Goal: Transaction & Acquisition: Book appointment/travel/reservation

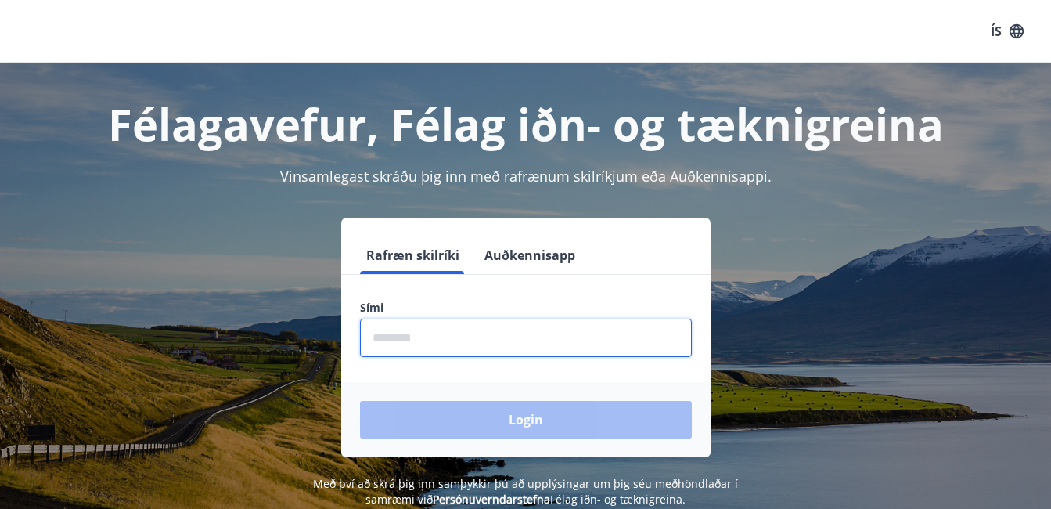
click at [406, 345] on input "phone" at bounding box center [526, 338] width 332 height 38
type input "********"
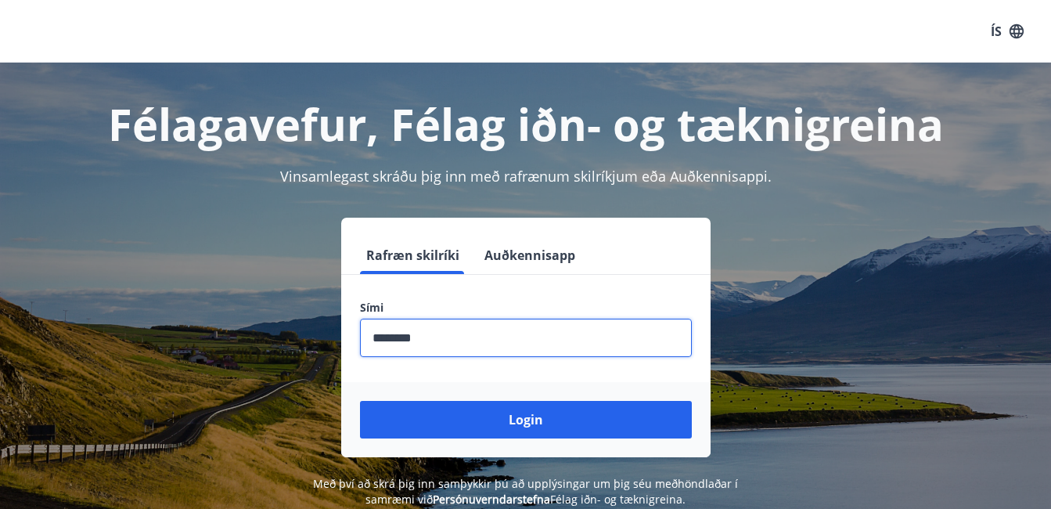
click at [443, 438] on div "Login" at bounding box center [526, 419] width 370 height 75
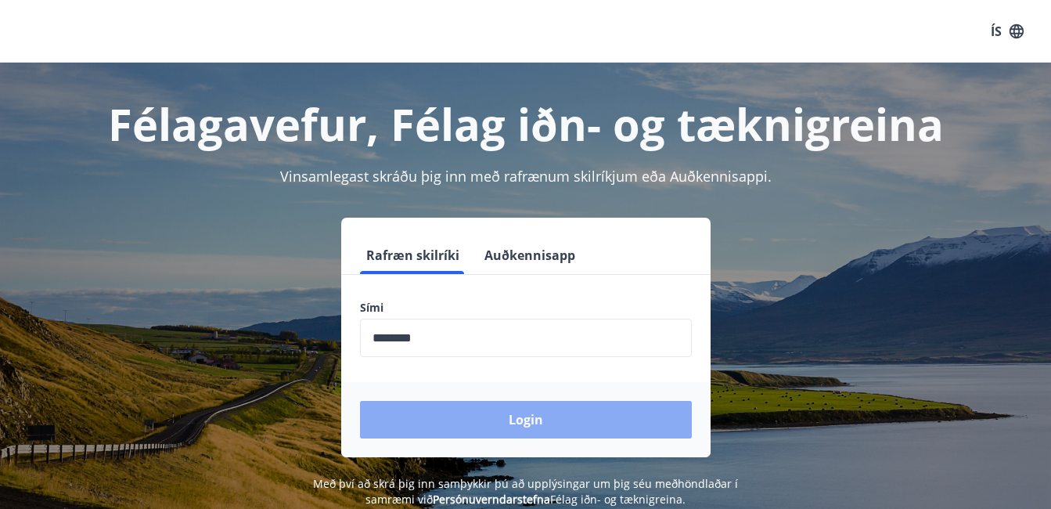
click at [443, 424] on button "Login" at bounding box center [526, 420] width 332 height 38
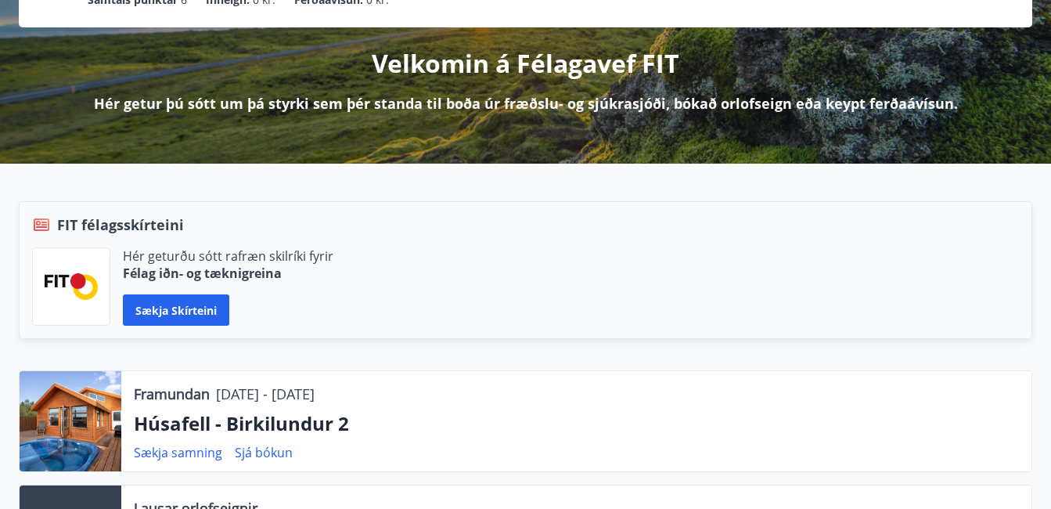
scroll to position [339, 0]
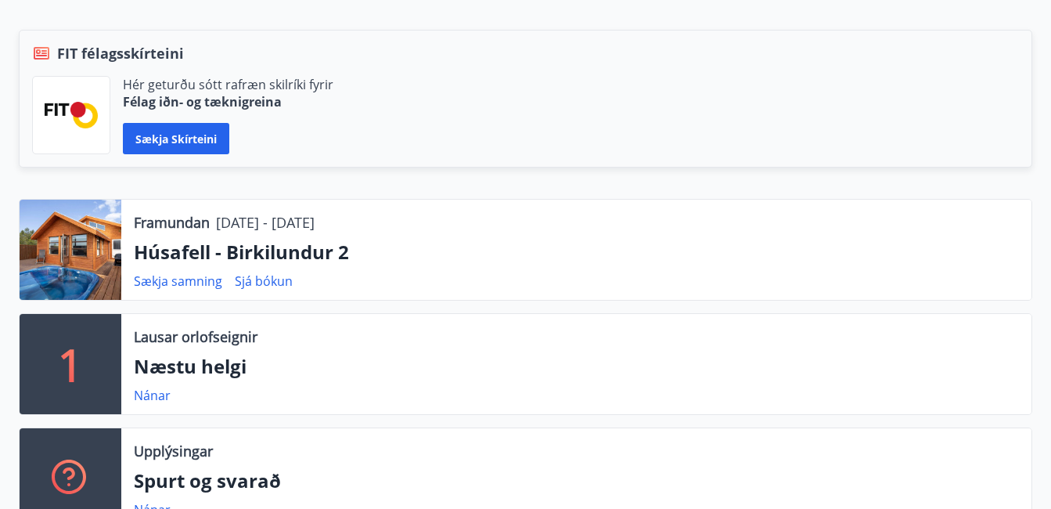
drag, startPoint x: 1049, startPoint y: 160, endPoint x: 1050, endPoint y: 176, distance: 15.7
click at [1050, 176] on div "Framundan [DATE] - [DATE] Húsafell - Birkilundur 2 Sækja samning Sjá bókun 1 La…" at bounding box center [525, 286] width 1051 height 512
click at [145, 397] on link "Nánar" at bounding box center [152, 395] width 37 height 17
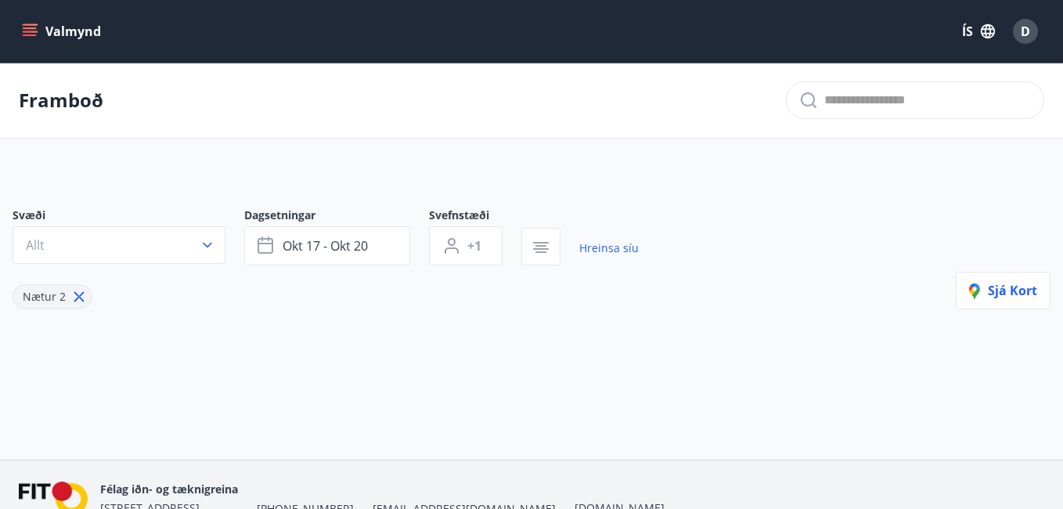
type input "*"
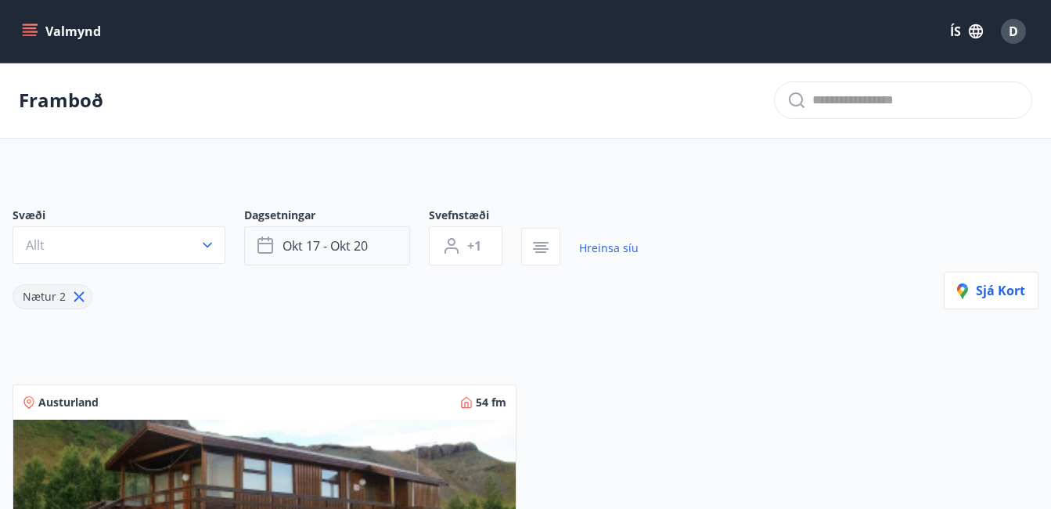
click at [349, 239] on span "okt 17 - okt 20" at bounding box center [325, 245] width 85 height 17
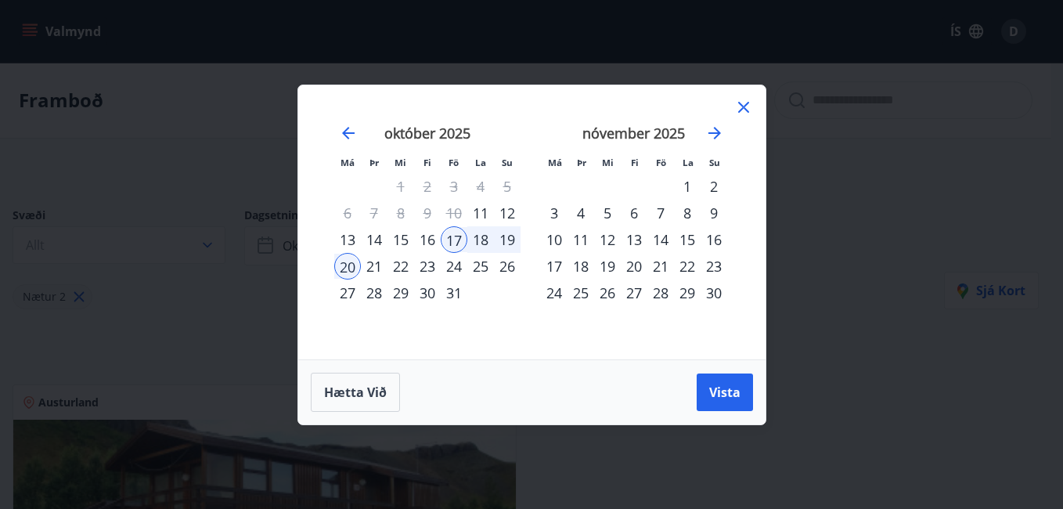
click at [456, 263] on div "24" at bounding box center [454, 266] width 27 height 27
click at [348, 292] on div "27" at bounding box center [347, 293] width 27 height 27
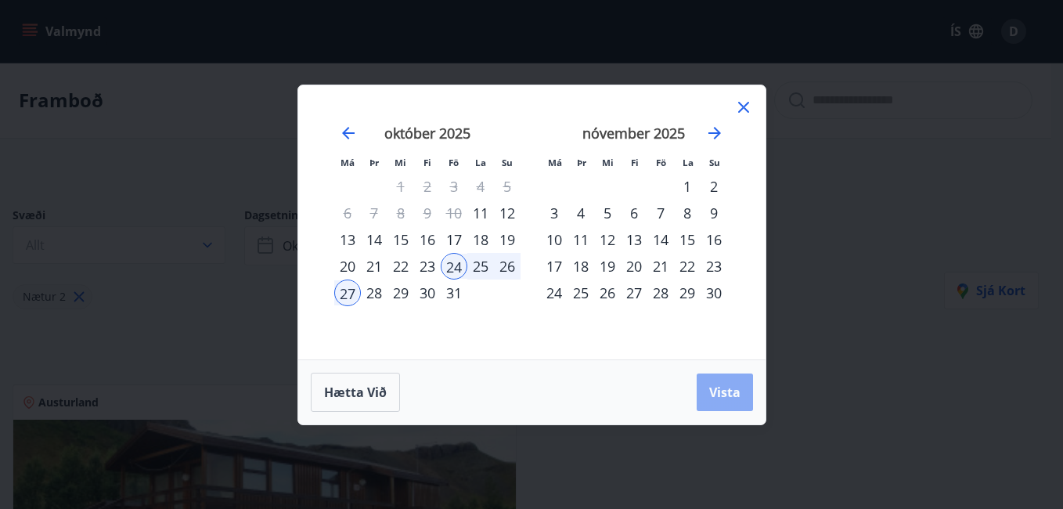
click at [733, 389] on span "Vista" at bounding box center [724, 392] width 31 height 17
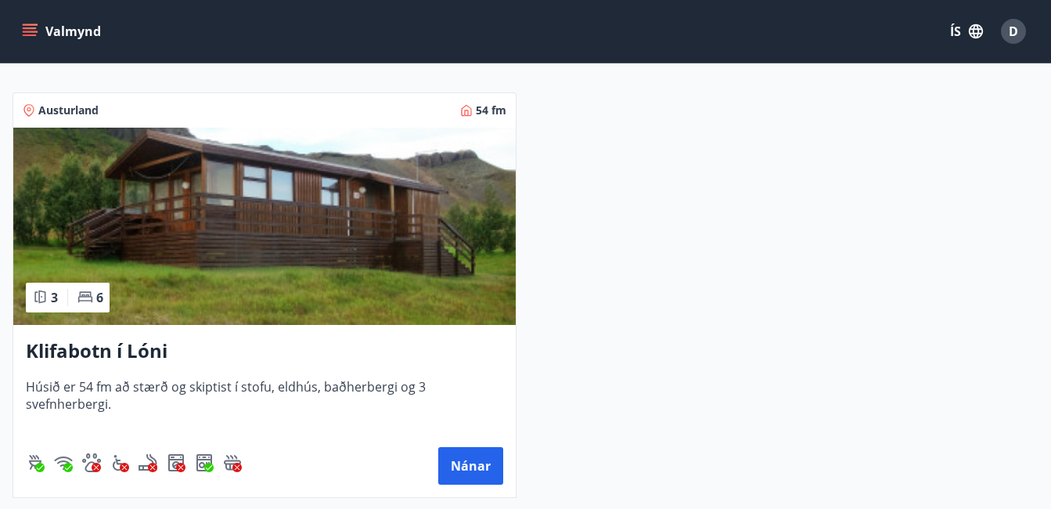
scroll to position [294, 0]
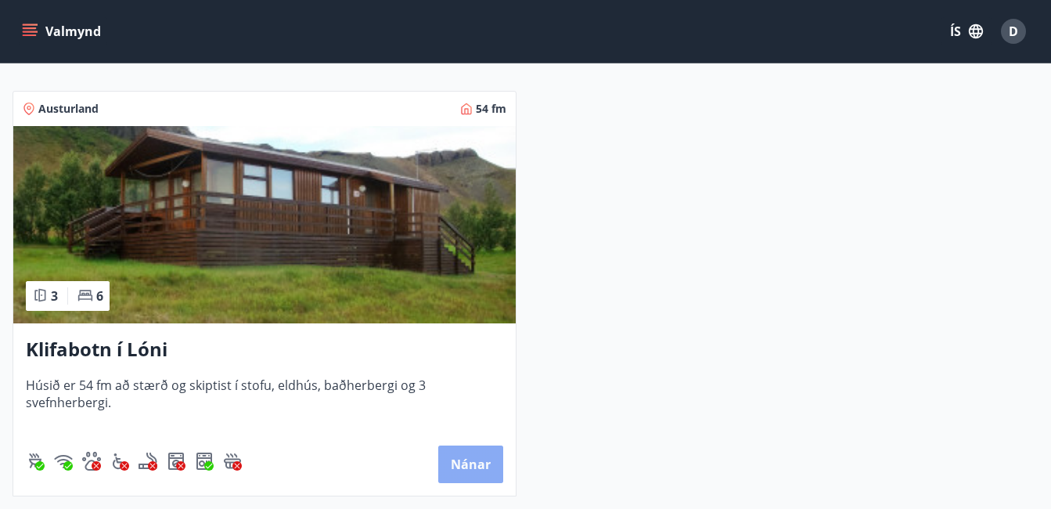
click at [456, 467] on button "Nánar" at bounding box center [470, 464] width 65 height 38
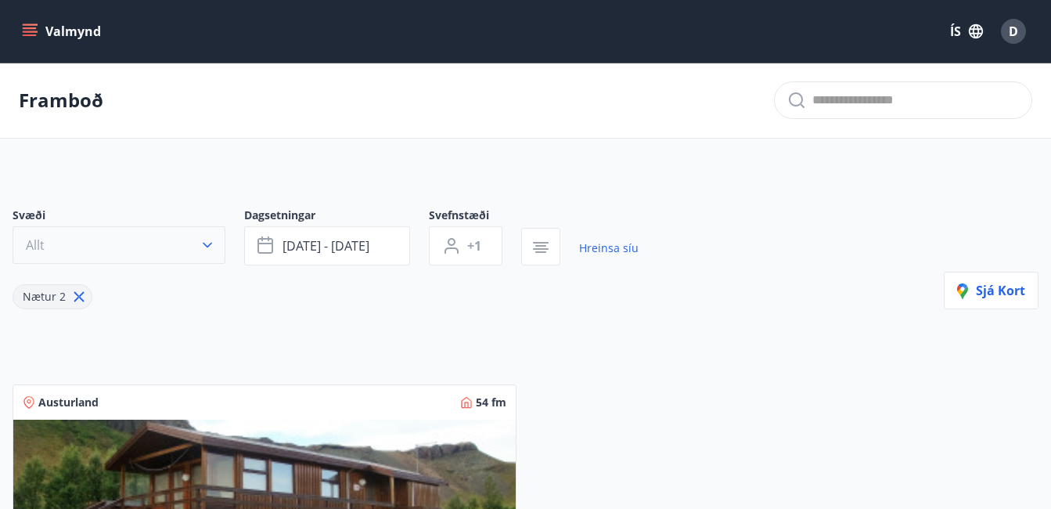
click at [153, 257] on button "Allt" at bounding box center [119, 245] width 213 height 38
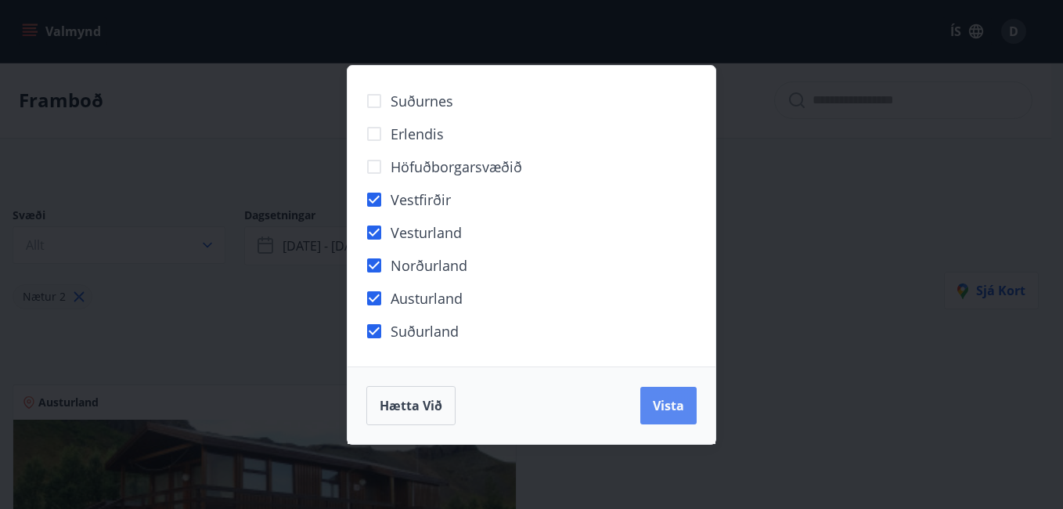
click at [674, 414] on button "Vista" at bounding box center [668, 406] width 56 height 38
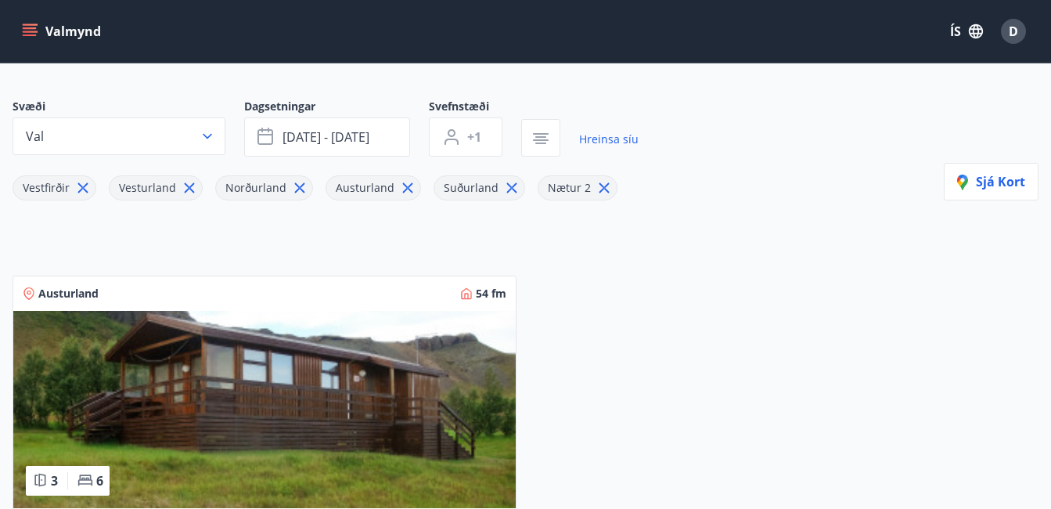
scroll to position [110, 0]
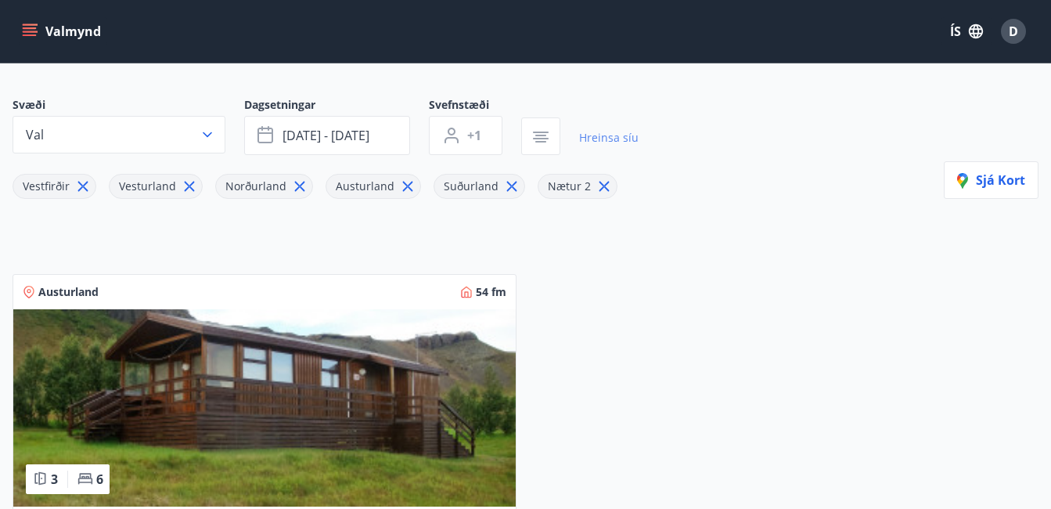
click at [591, 137] on link "Hreinsa síu" at bounding box center [609, 138] width 60 height 34
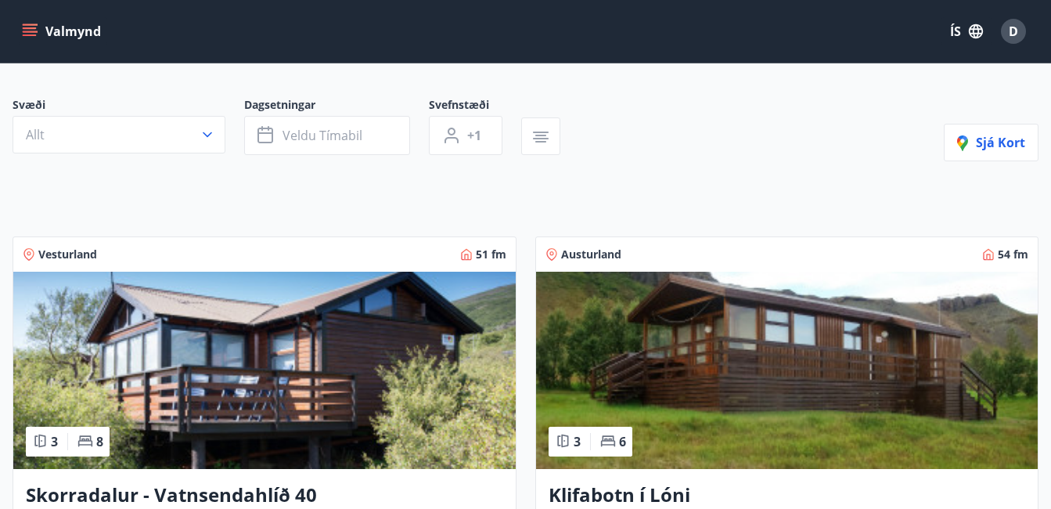
type input "*"
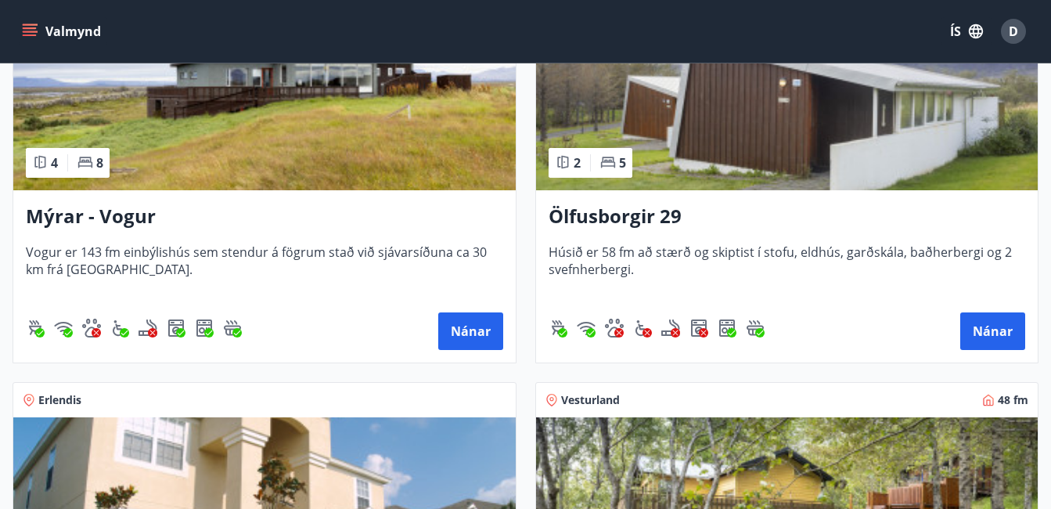
scroll to position [2652, 0]
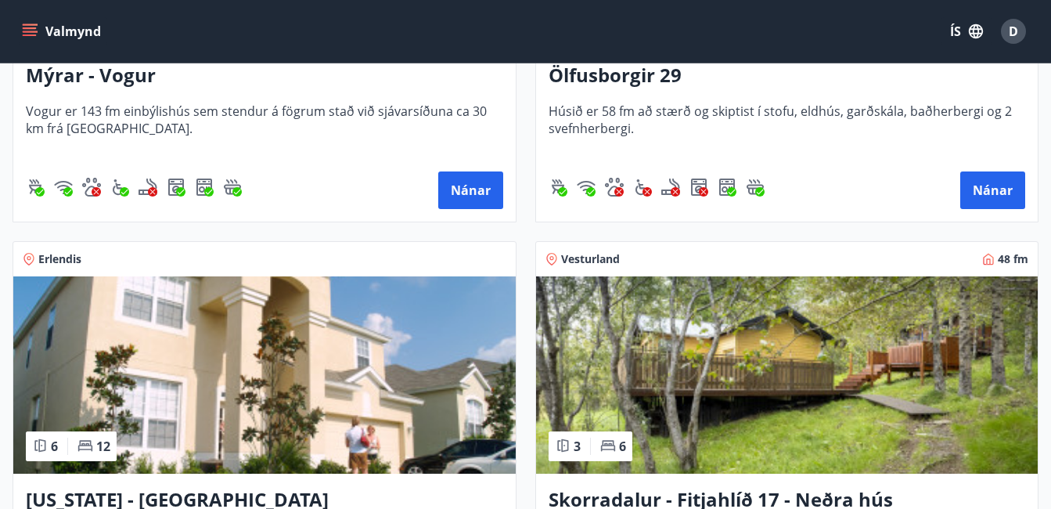
click at [258, 345] on img at bounding box center [264, 374] width 503 height 197
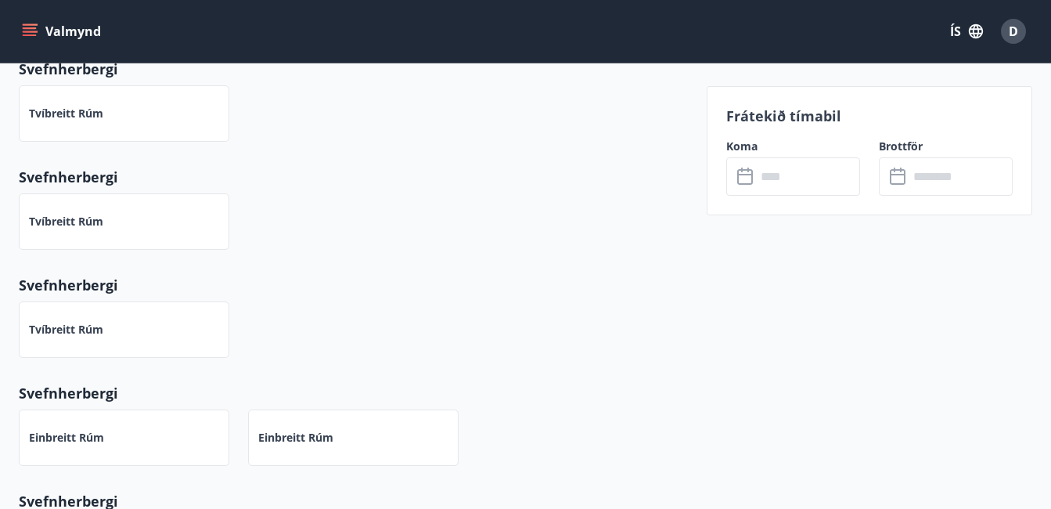
scroll to position [726, 0]
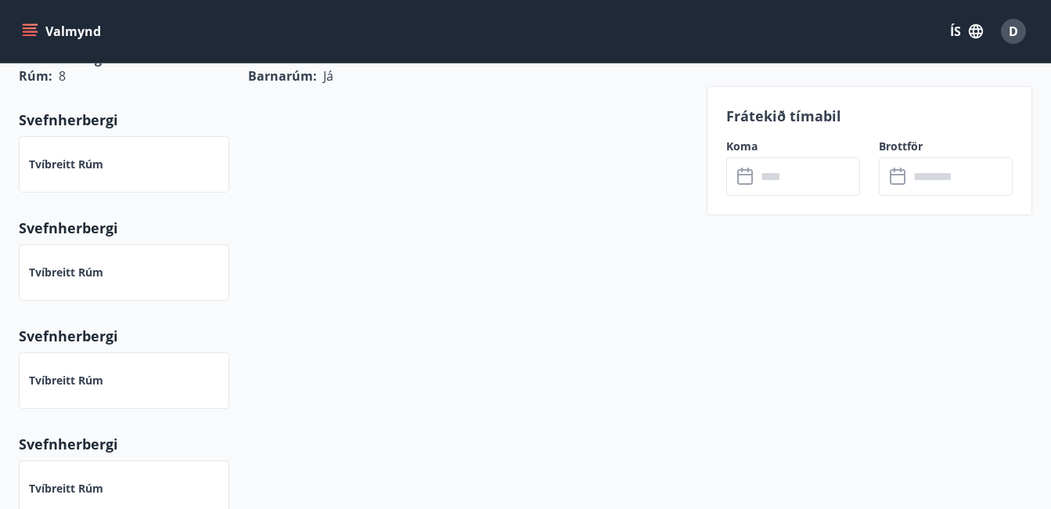
click at [778, 190] on input "text" at bounding box center [808, 176] width 104 height 38
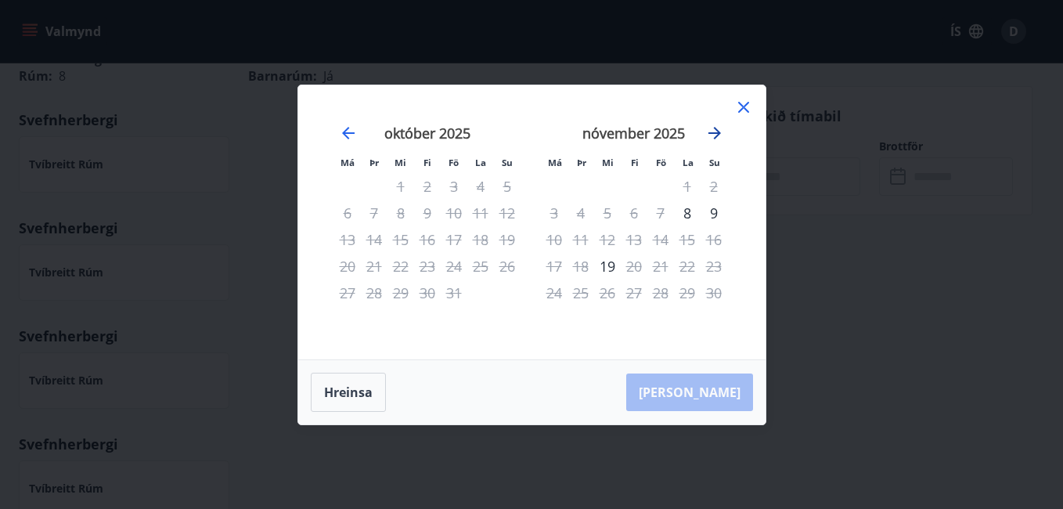
click at [710, 132] on icon "Move forward to switch to the next month." at bounding box center [714, 133] width 19 height 19
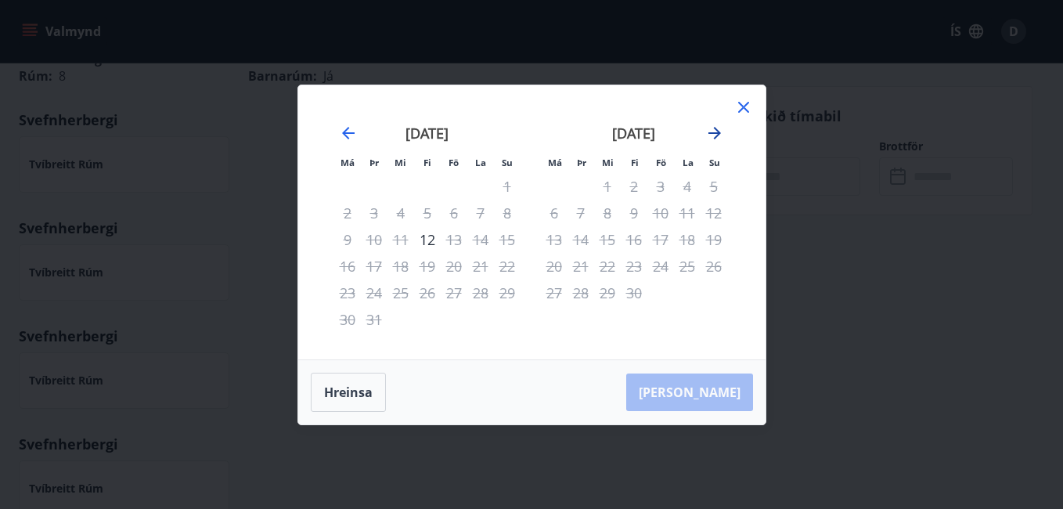
click at [710, 132] on icon "Move forward to switch to the next month." at bounding box center [714, 133] width 19 height 19
click at [714, 126] on icon "Move forward to switch to the next month." at bounding box center [714, 133] width 19 height 19
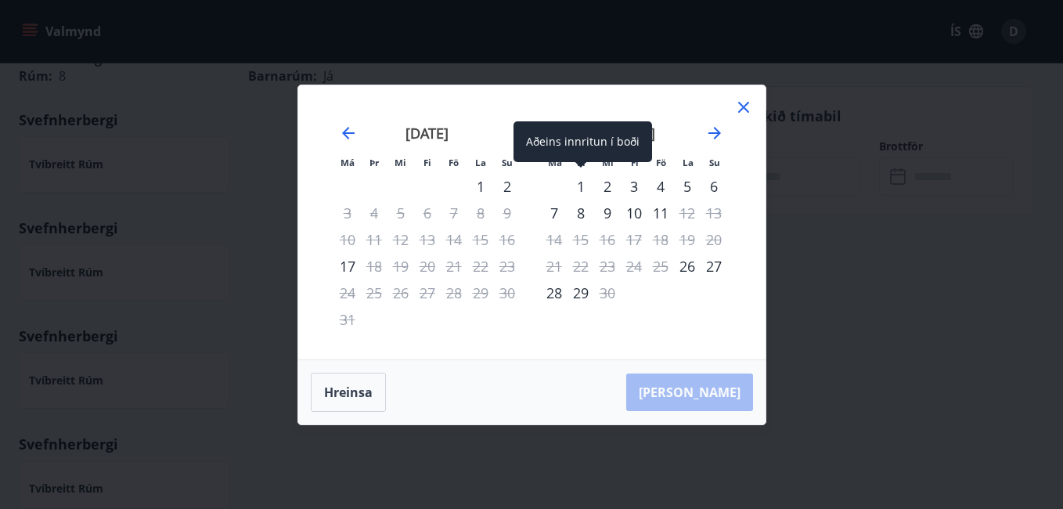
click at [575, 186] on div "1" at bounding box center [581, 186] width 27 height 27
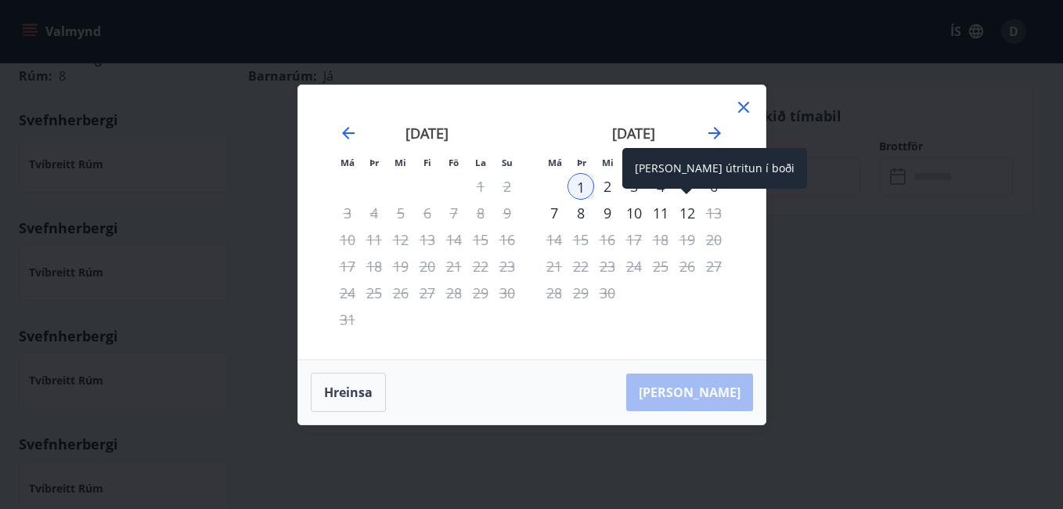
click at [684, 213] on div "12" at bounding box center [687, 213] width 27 height 27
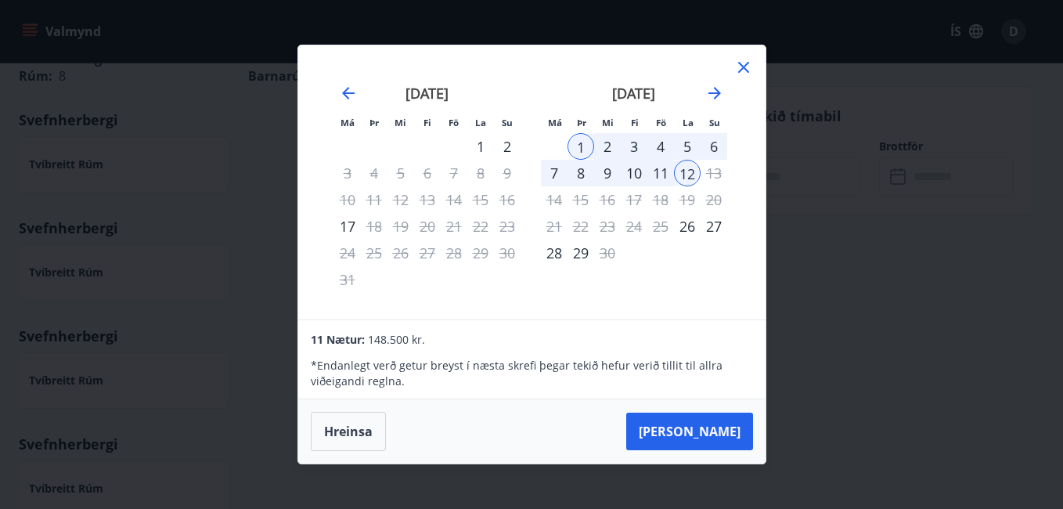
click at [743, 62] on icon at bounding box center [743, 67] width 19 height 19
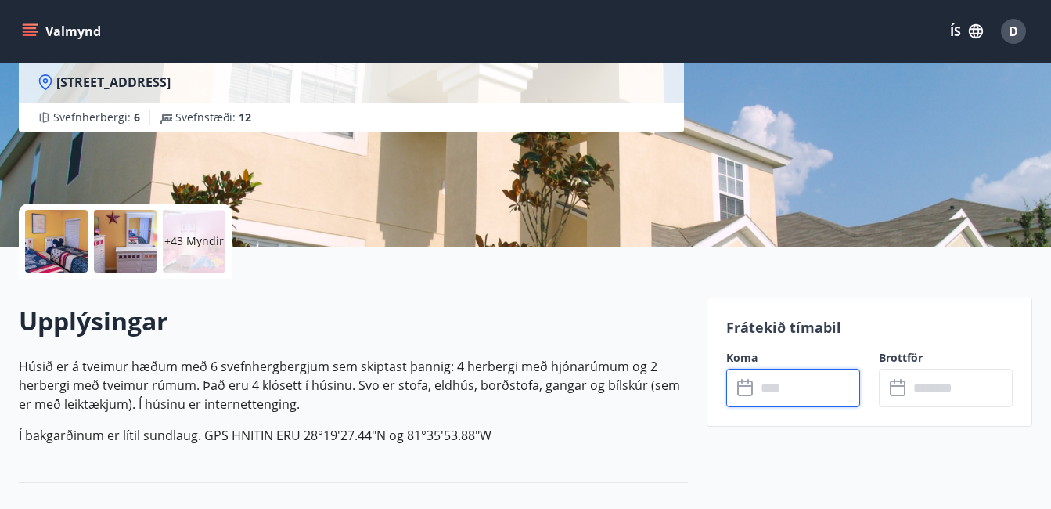
scroll to position [0, 0]
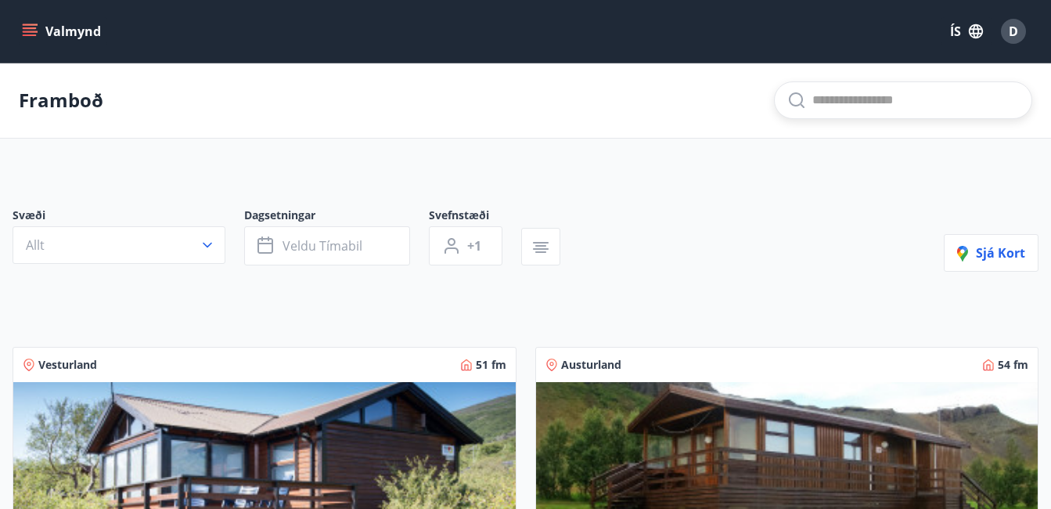
click at [858, 98] on input "text" at bounding box center [916, 100] width 207 height 25
type input "********"
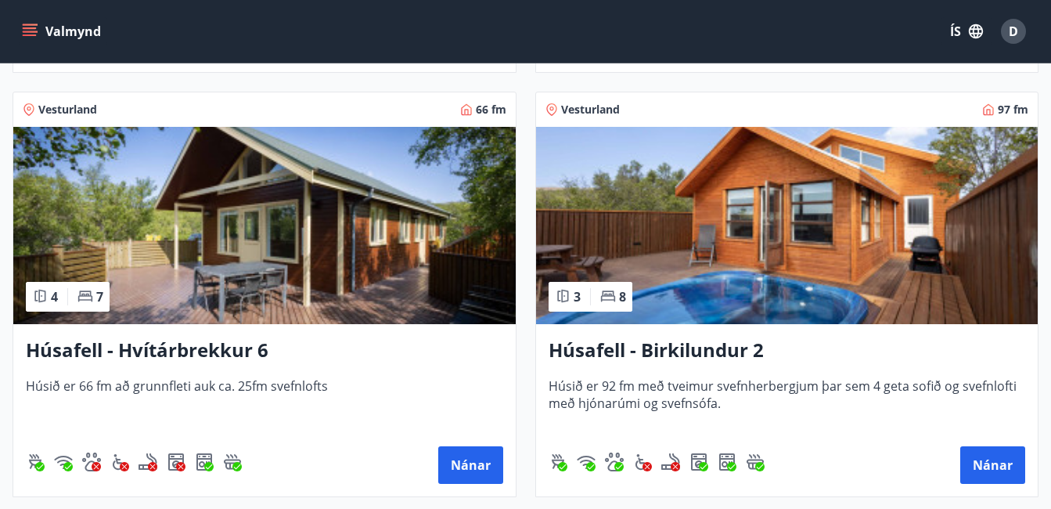
scroll to position [1116, 0]
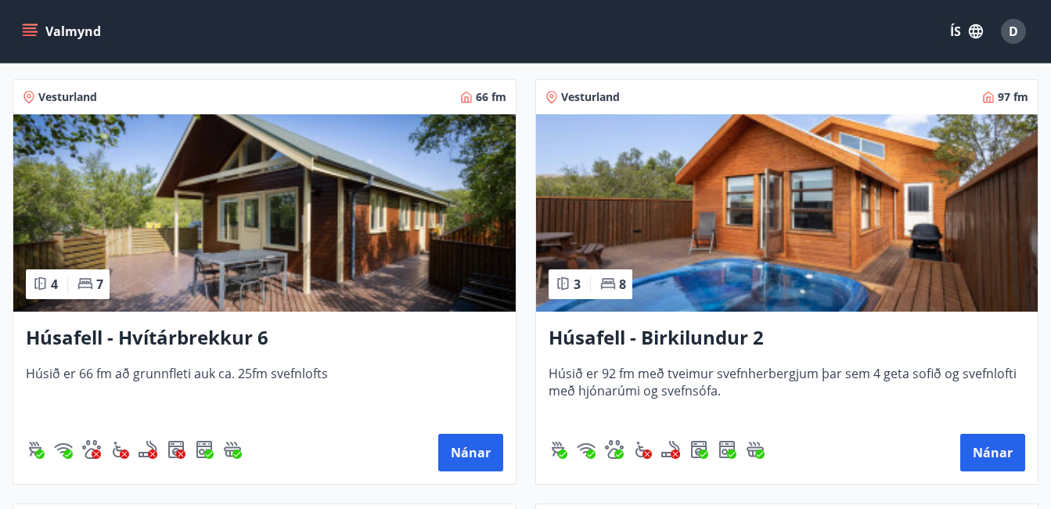
click at [806, 166] on img at bounding box center [787, 212] width 503 height 197
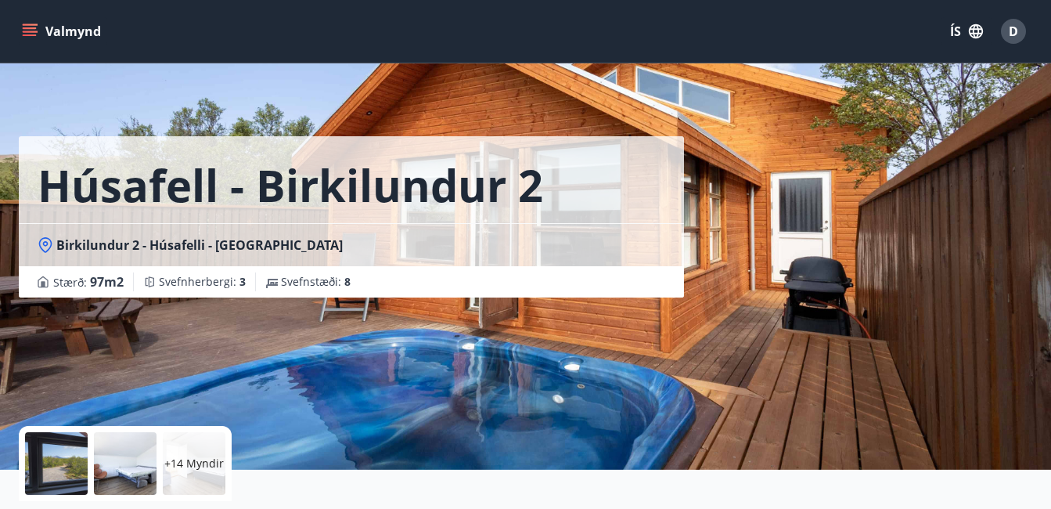
click at [813, 260] on div "Húsafell - Birkilundur 2 Birkilundur 2 - Húsafelli - Borgarfjarðarsýslu Stærð :…" at bounding box center [526, 235] width 1014 height 470
click at [70, 465] on div at bounding box center [56, 463] width 63 height 63
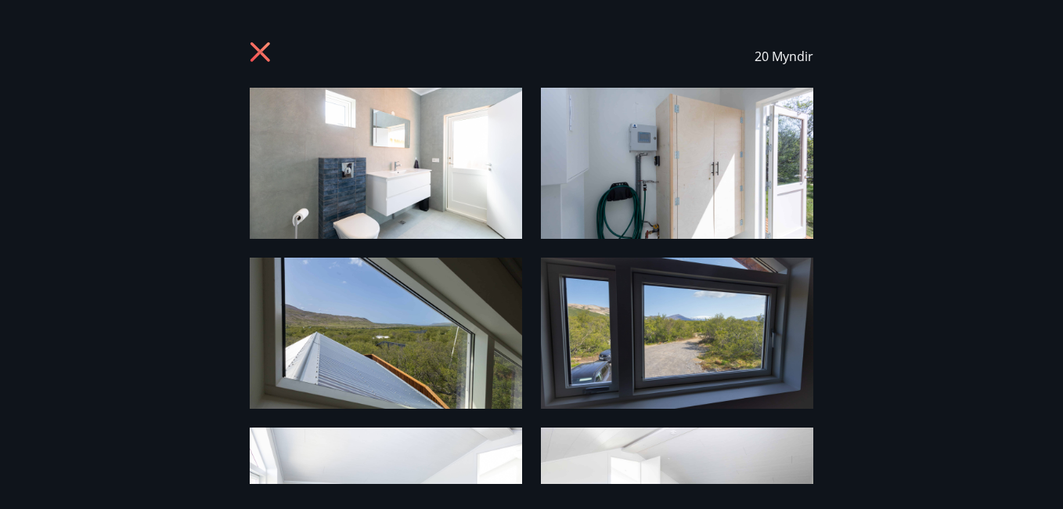
drag, startPoint x: 1062, startPoint y: 98, endPoint x: 1060, endPoint y: 142, distance: 43.9
click at [1060, 142] on div "20 Myndir" at bounding box center [531, 254] width 1063 height 459
click at [265, 52] on icon at bounding box center [262, 53] width 25 height 25
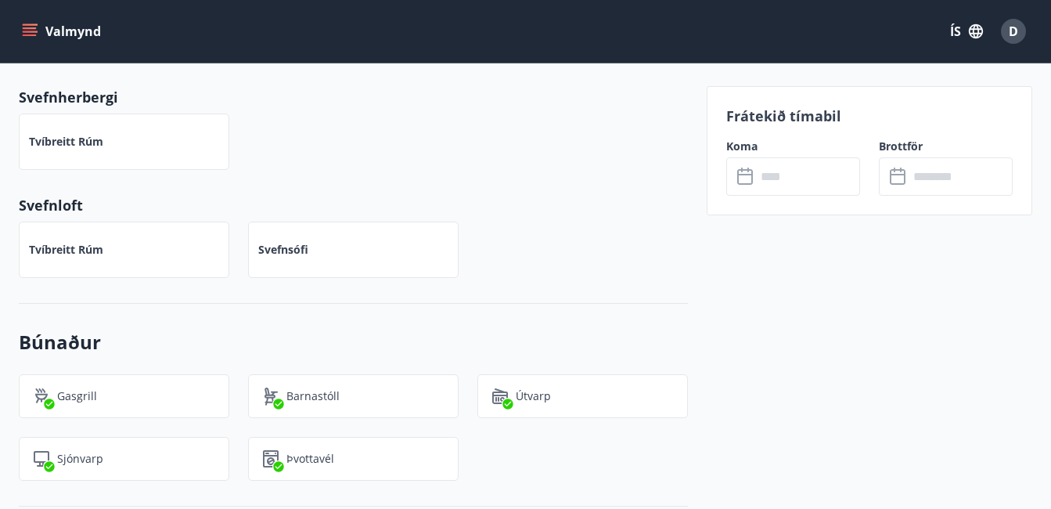
scroll to position [825, 0]
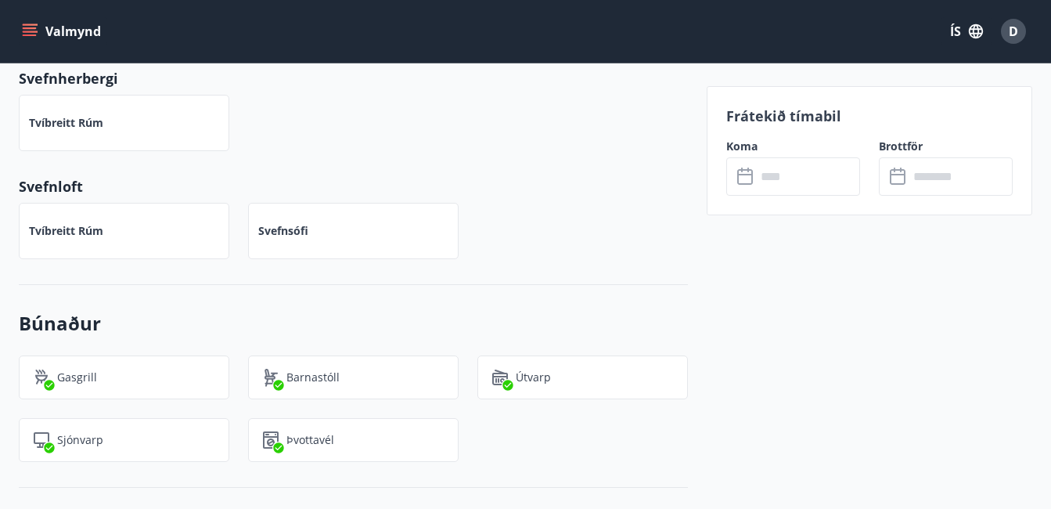
click at [753, 180] on icon at bounding box center [746, 177] width 16 height 16
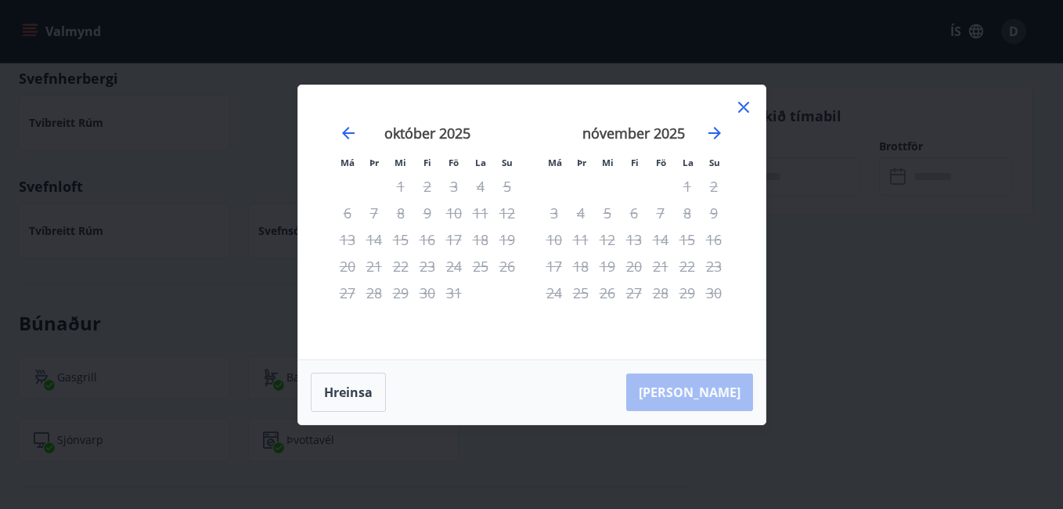
click at [747, 106] on icon at bounding box center [743, 107] width 19 height 19
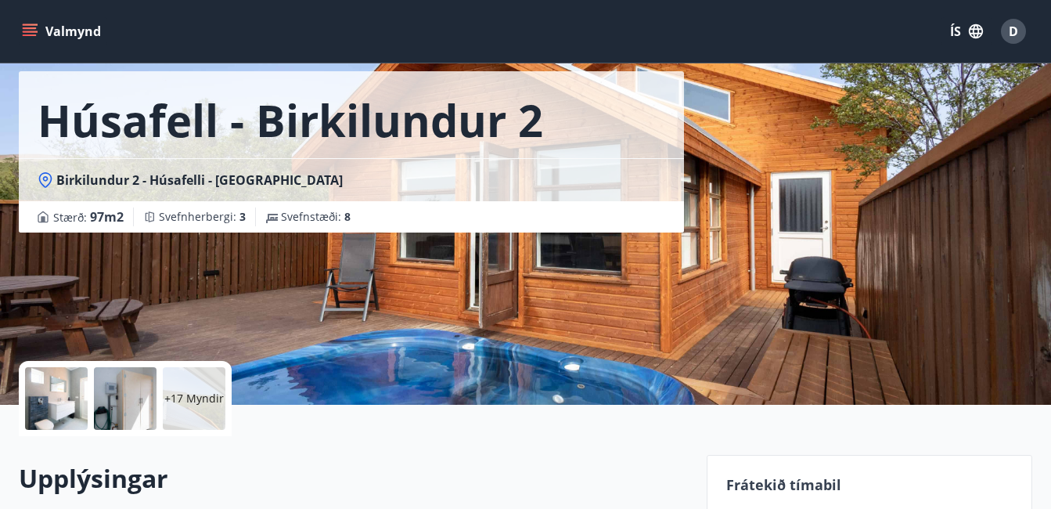
scroll to position [0, 0]
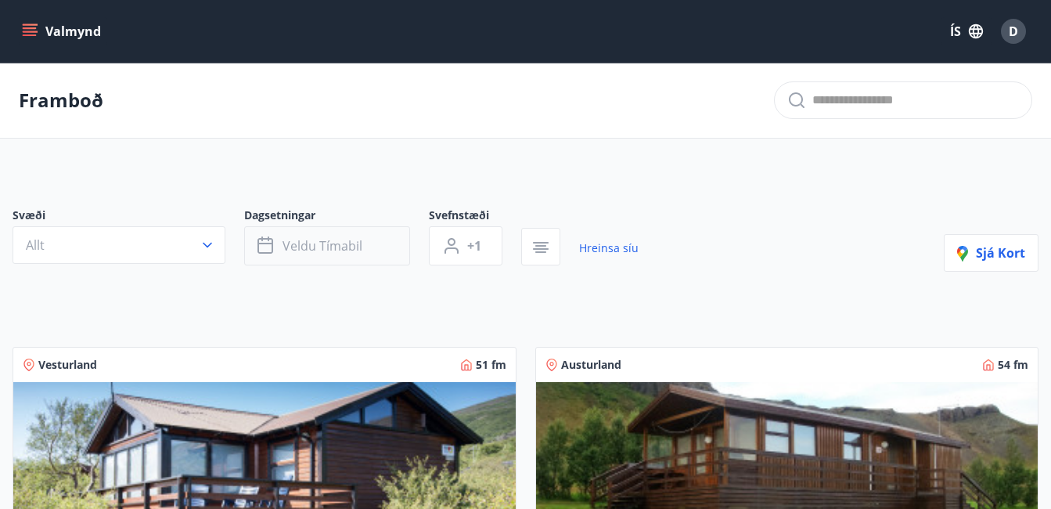
click at [303, 251] on span "Veldu tímabil" at bounding box center [323, 245] width 80 height 17
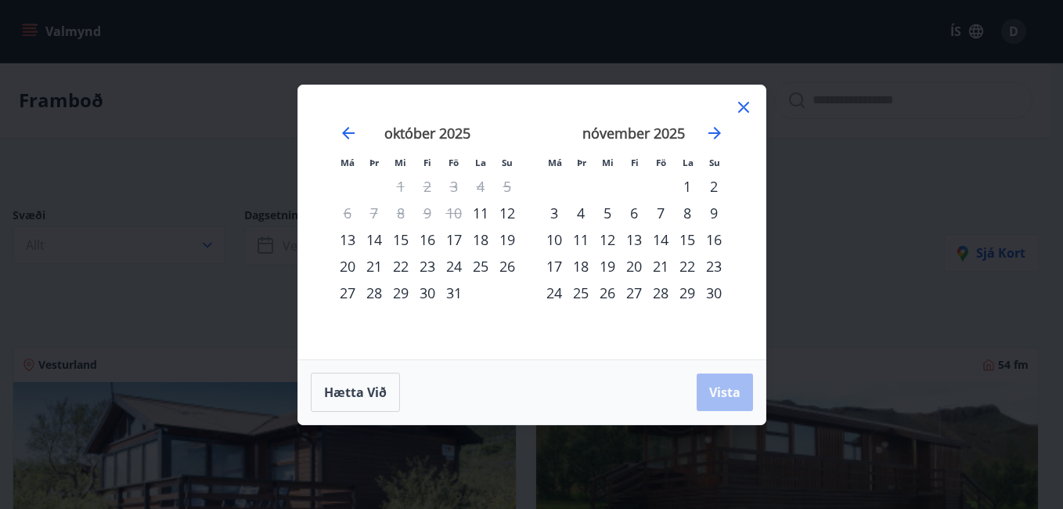
click at [456, 266] on div "24" at bounding box center [454, 266] width 27 height 27
click at [339, 294] on div "27" at bounding box center [347, 293] width 27 height 27
click at [722, 398] on span "Vista" at bounding box center [724, 392] width 31 height 17
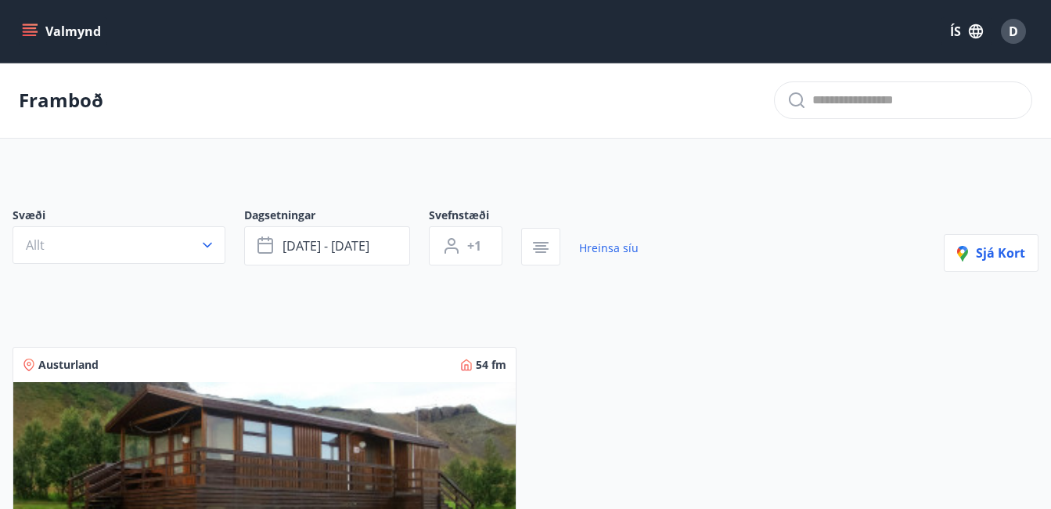
click at [333, 417] on img at bounding box center [264, 480] width 503 height 197
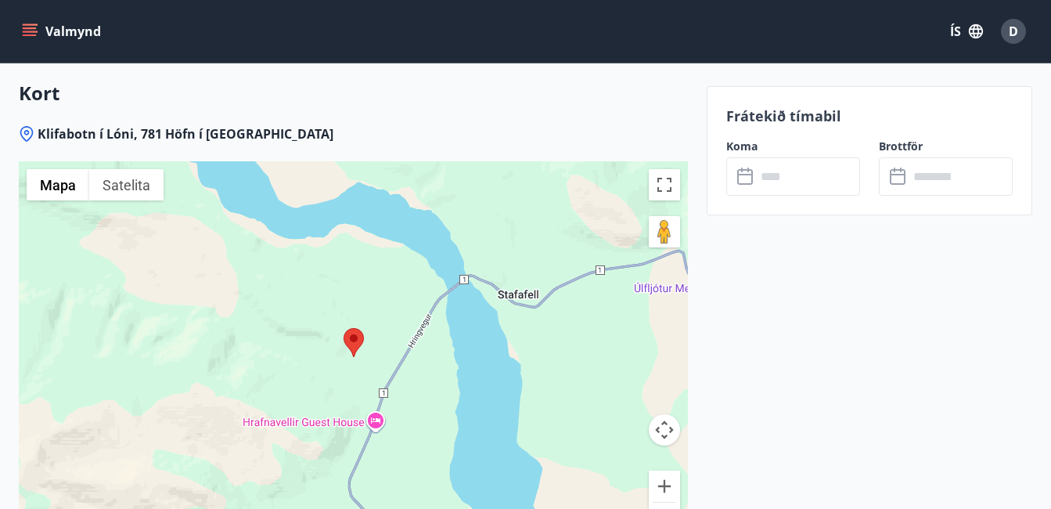
scroll to position [2175, 0]
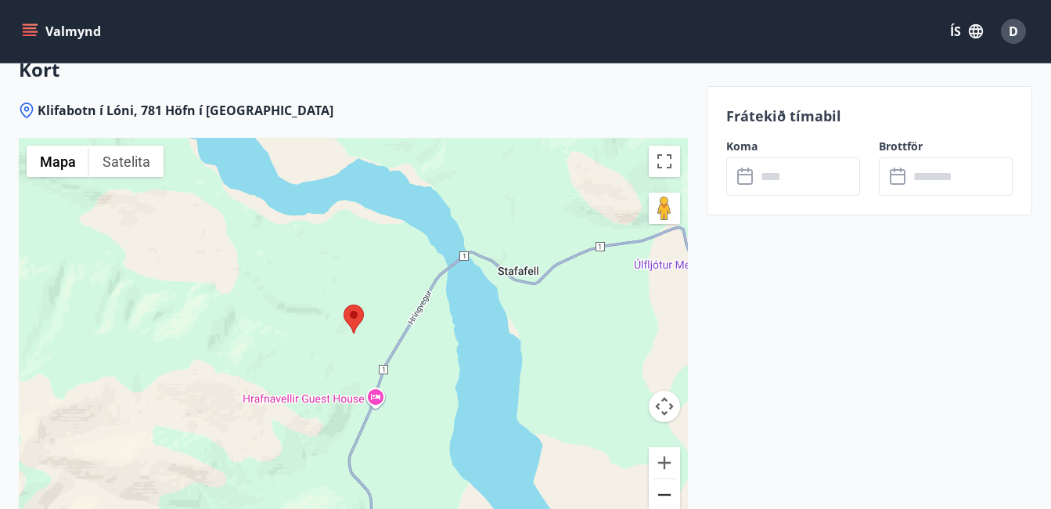
click at [667, 479] on button "Pomniejsz" at bounding box center [664, 494] width 31 height 31
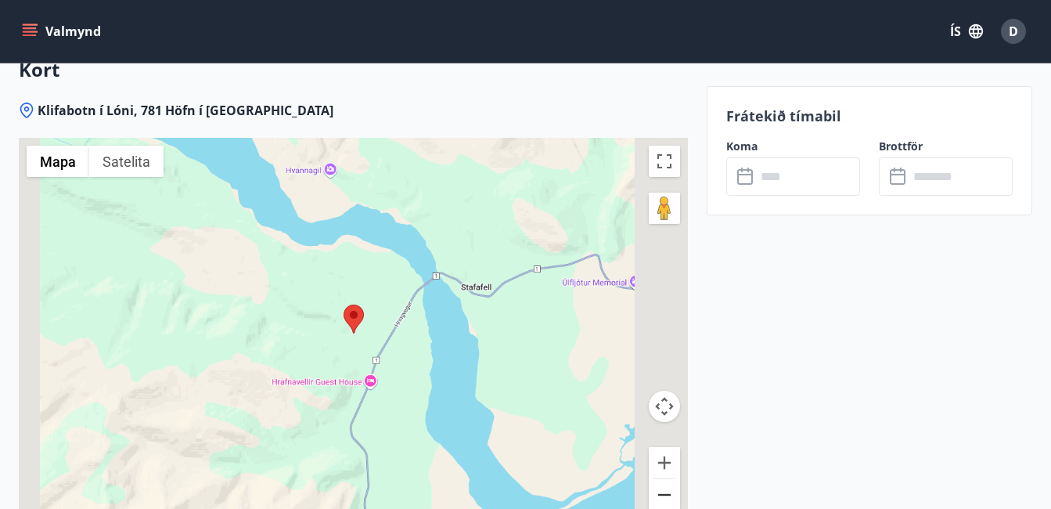
click at [667, 479] on button "Pomniejsz" at bounding box center [664, 494] width 31 height 31
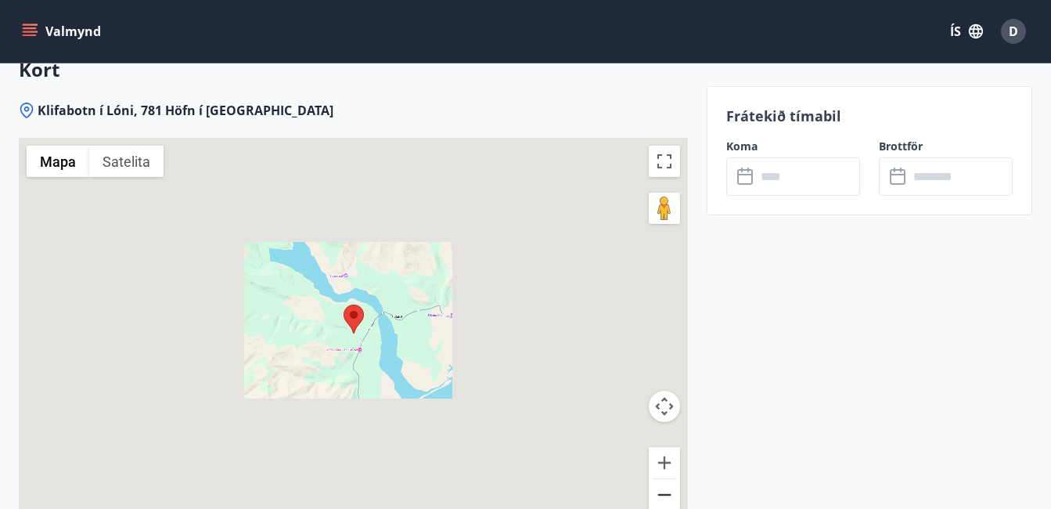
click at [667, 479] on button "Pomniejsz" at bounding box center [664, 494] width 31 height 31
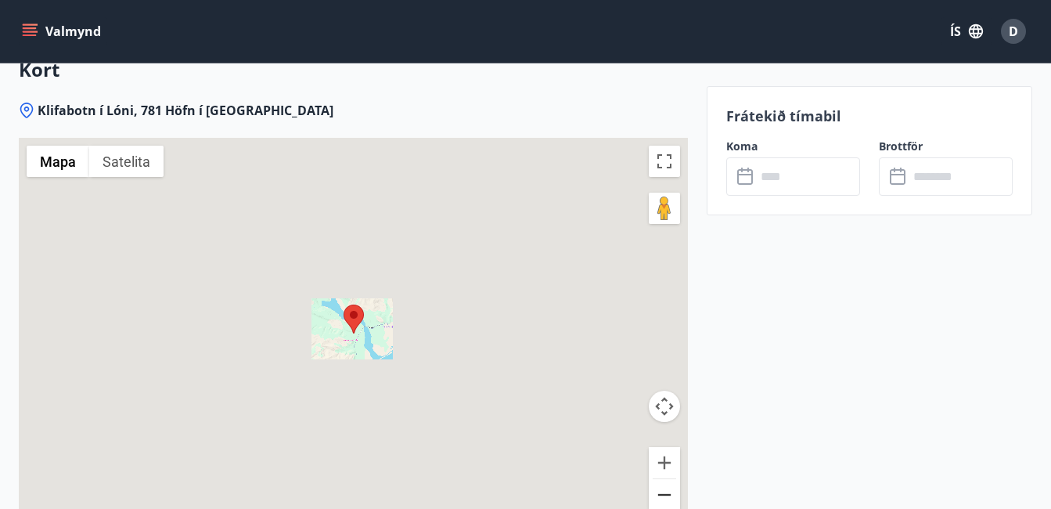
click at [667, 479] on button "Pomniejsz" at bounding box center [664, 494] width 31 height 31
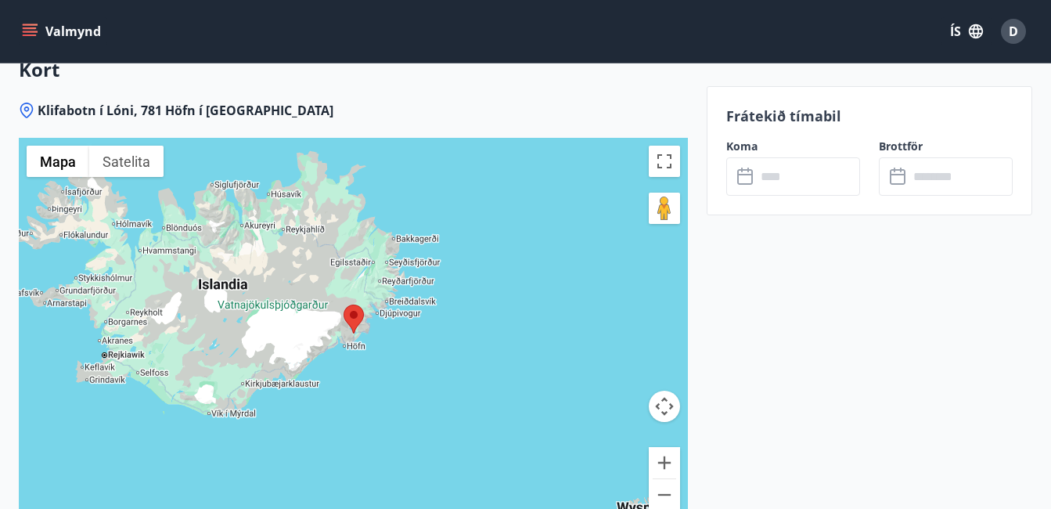
click at [121, 308] on div at bounding box center [353, 333] width 669 height 391
click at [352, 305] on img at bounding box center [354, 319] width 20 height 29
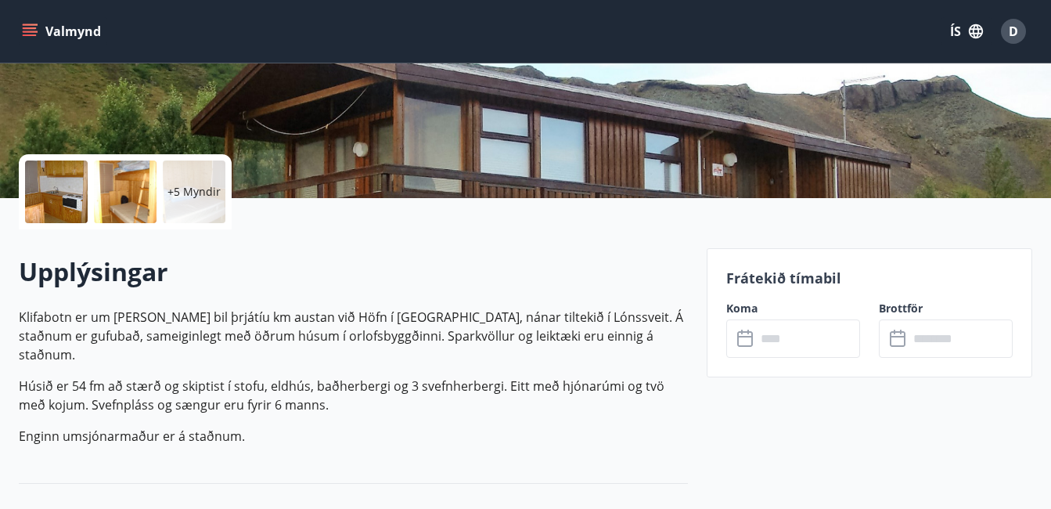
scroll to position [200, 0]
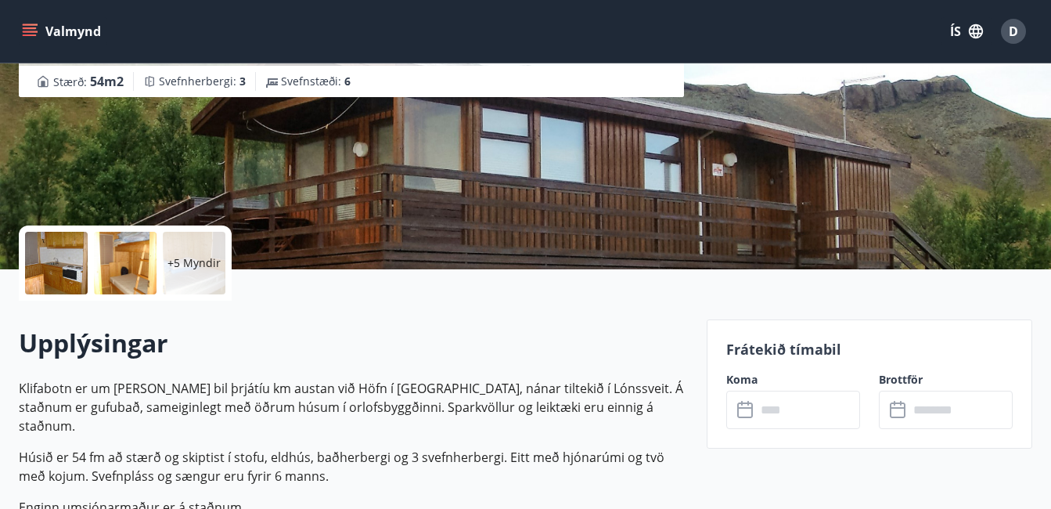
click at [70, 262] on div at bounding box center [56, 263] width 63 height 63
click at [154, 251] on div at bounding box center [125, 263] width 63 height 63
click at [111, 267] on div at bounding box center [125, 263] width 63 height 63
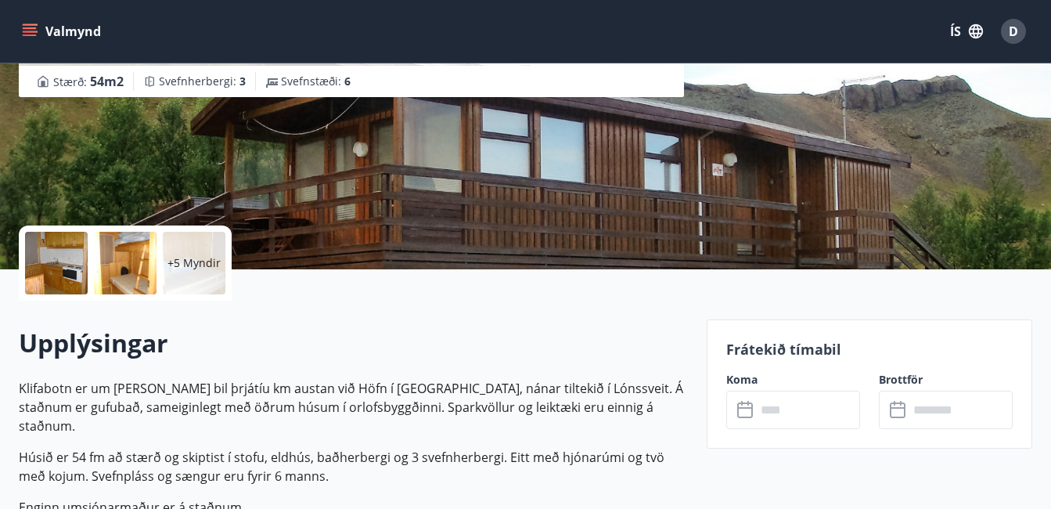
click at [111, 267] on div at bounding box center [125, 263] width 63 height 63
click at [196, 253] on div "+5 Myndir" at bounding box center [194, 263] width 63 height 63
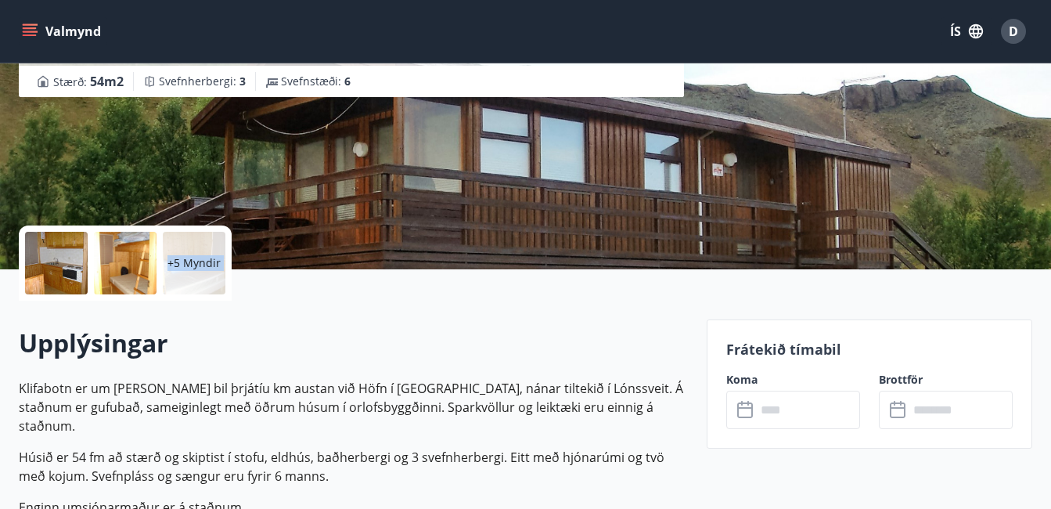
click at [196, 253] on div "+5 Myndir" at bounding box center [194, 263] width 63 height 63
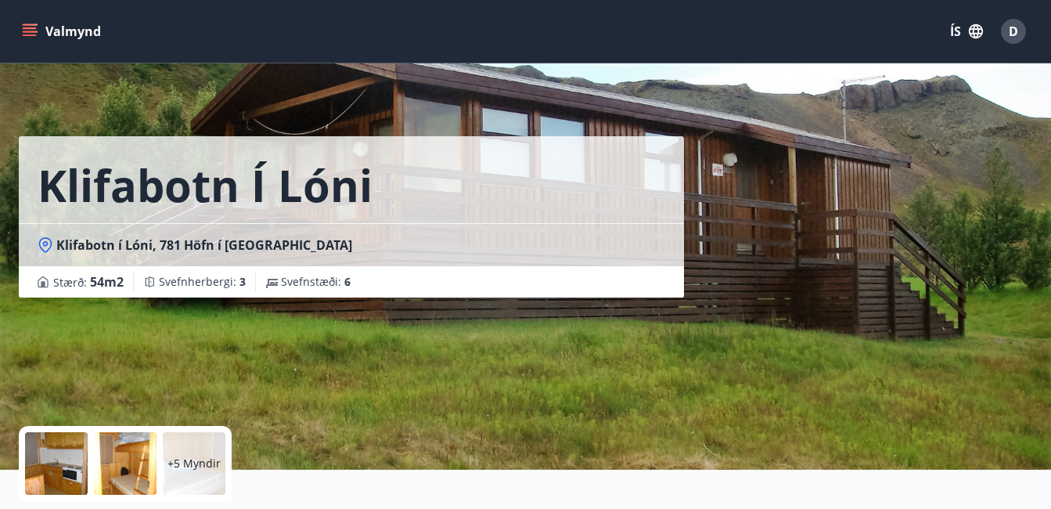
click at [25, 34] on icon "menu" at bounding box center [30, 35] width 14 height 2
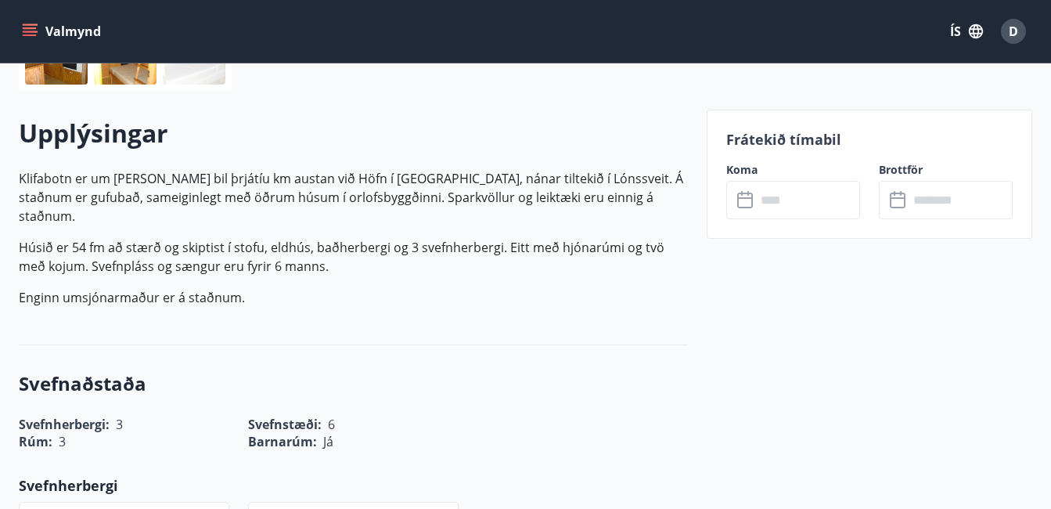
scroll to position [424, 0]
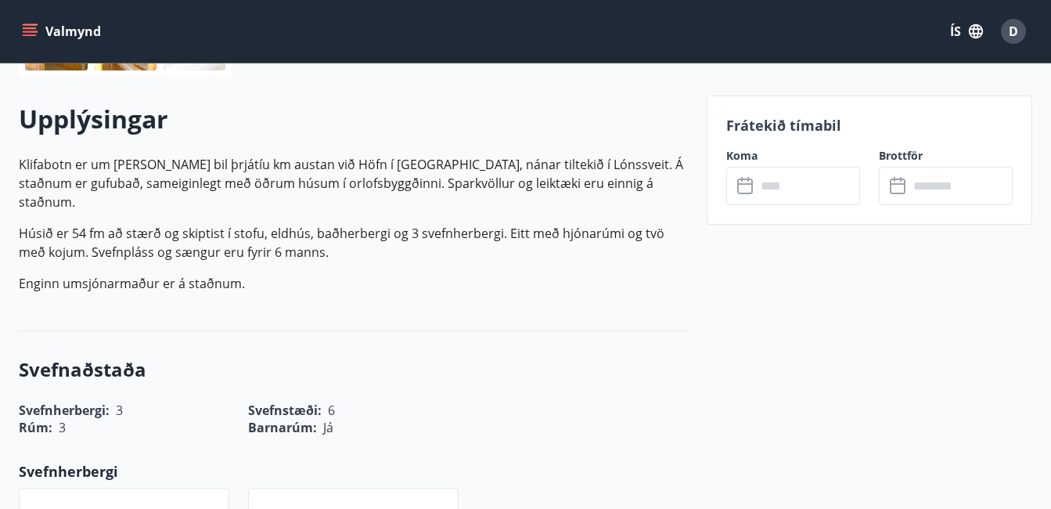
click at [842, 177] on input "text" at bounding box center [808, 186] width 104 height 38
click at [781, 201] on input "text" at bounding box center [808, 186] width 104 height 38
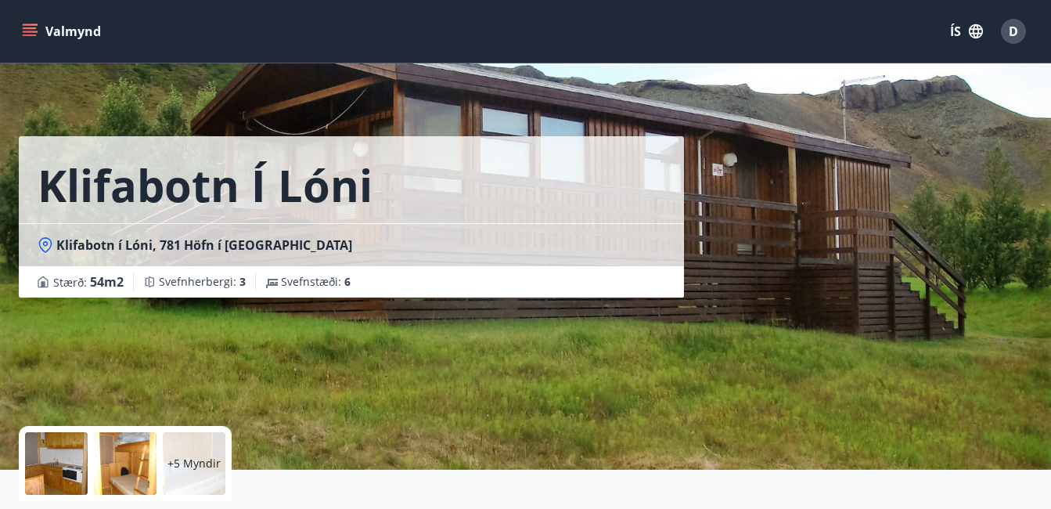
click at [1016, 25] on span "D" at bounding box center [1013, 31] width 9 height 17
click at [975, 27] on icon "button" at bounding box center [976, 31] width 14 height 14
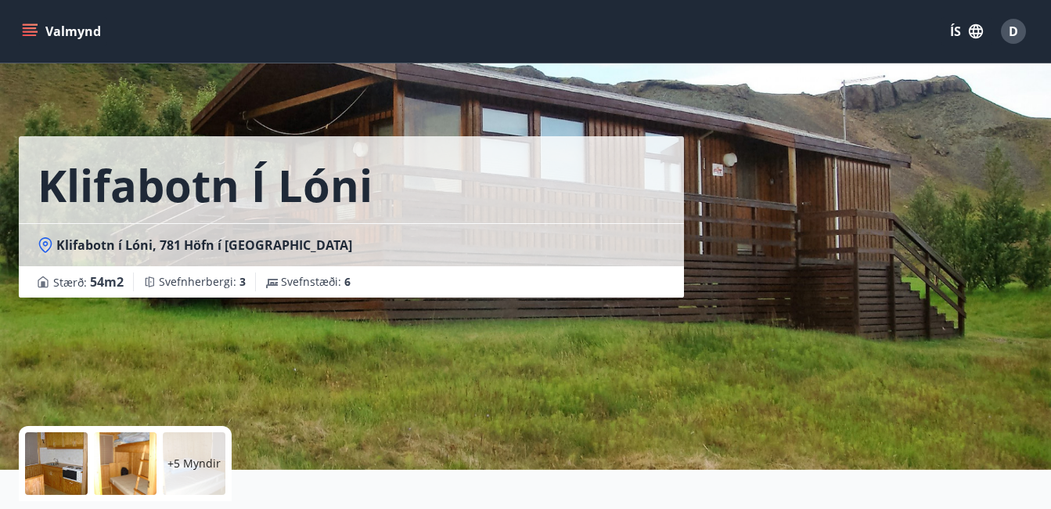
click at [975, 27] on icon "button" at bounding box center [976, 31] width 14 height 14
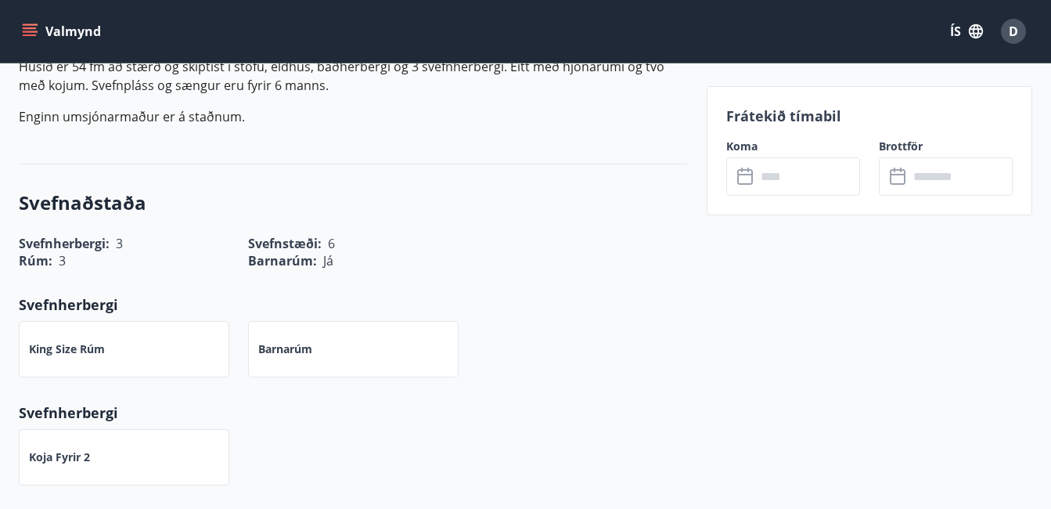
scroll to position [510, 0]
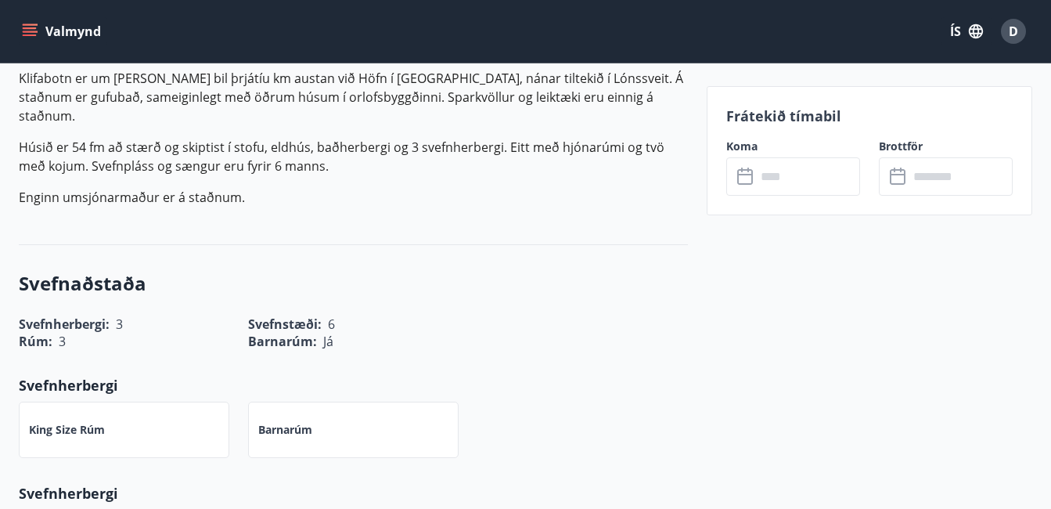
click at [769, 180] on input "text" at bounding box center [808, 176] width 104 height 38
click at [746, 179] on icon at bounding box center [747, 177] width 19 height 19
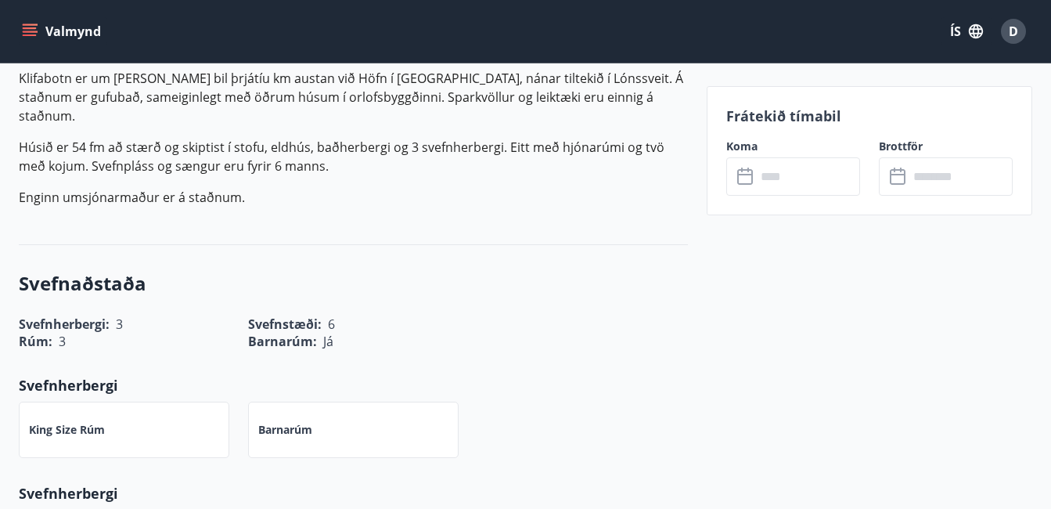
click at [746, 179] on icon at bounding box center [747, 177] width 19 height 19
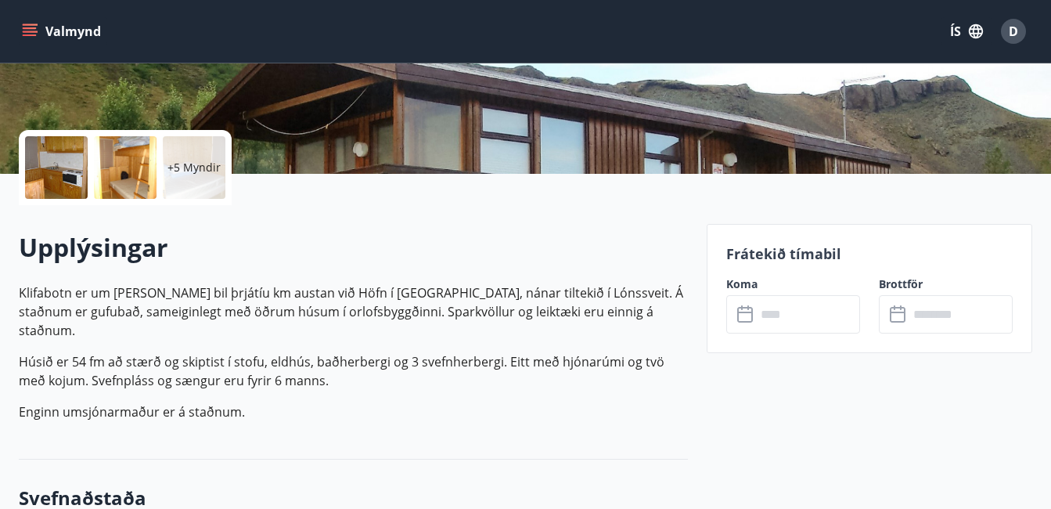
scroll to position [0, 0]
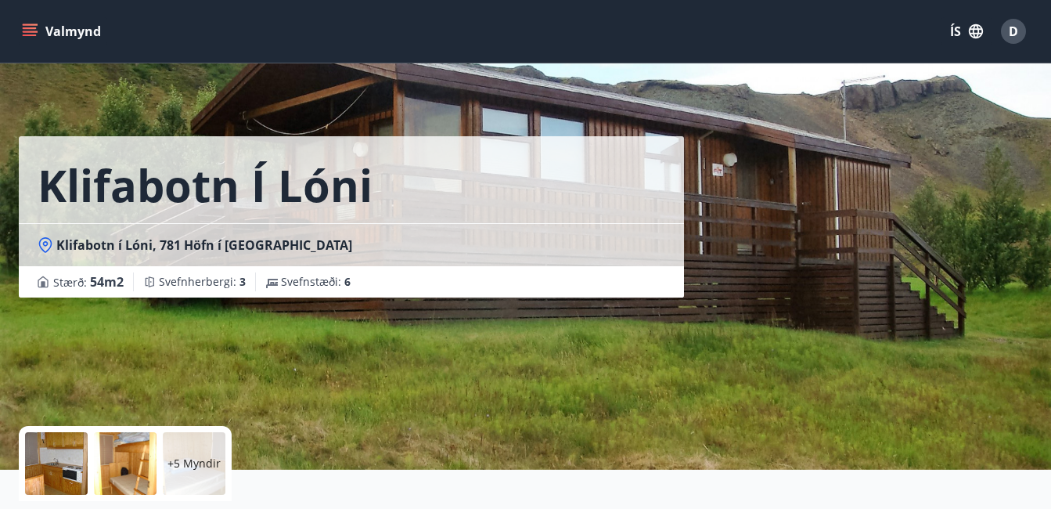
scroll to position [294, 0]
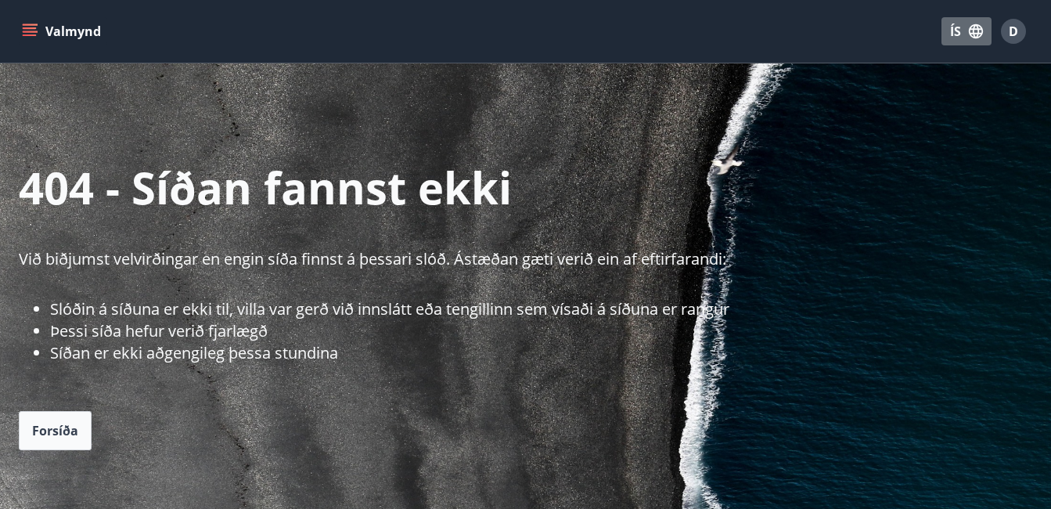
click at [954, 29] on button "ÍS" at bounding box center [967, 31] width 50 height 28
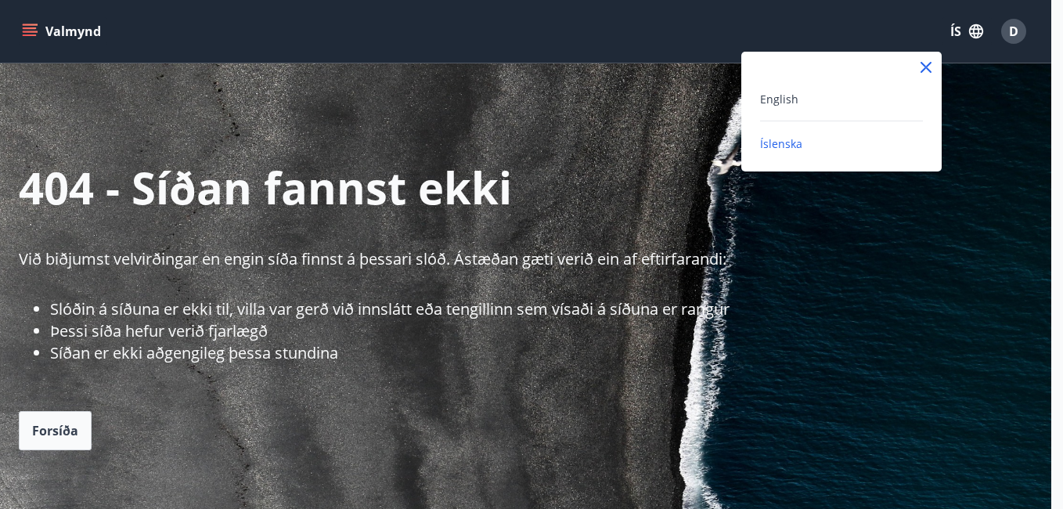
click at [980, 30] on div at bounding box center [531, 254] width 1063 height 509
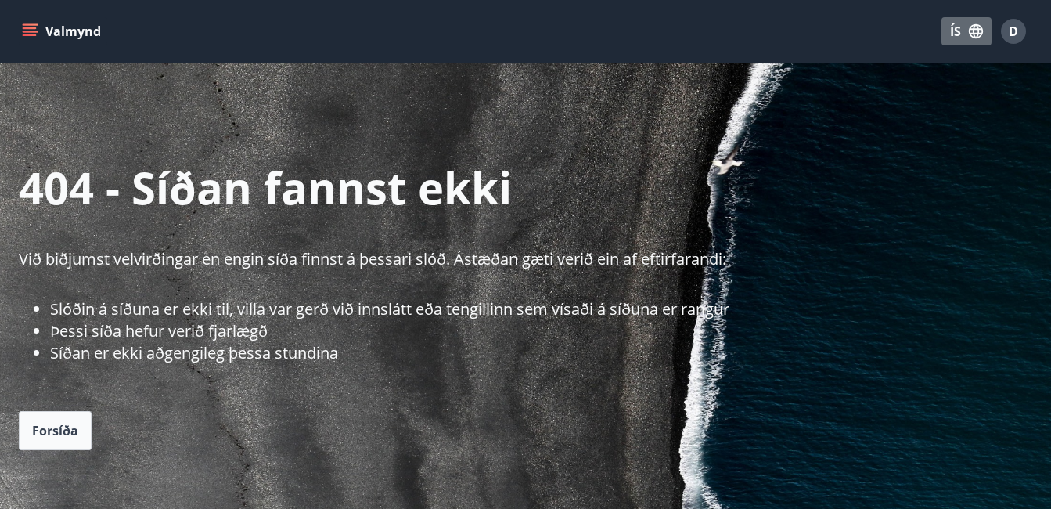
click at [980, 30] on icon "button" at bounding box center [976, 31] width 14 height 14
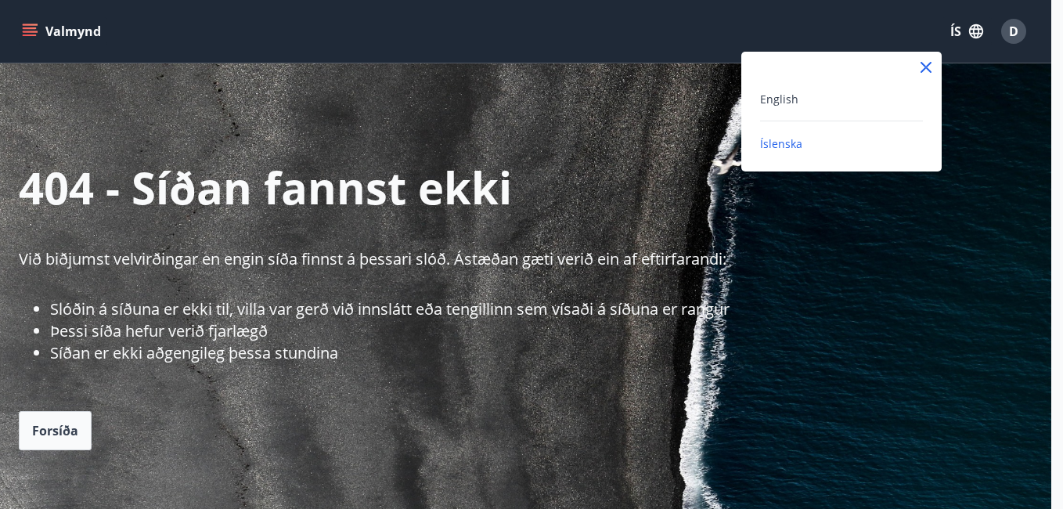
click at [1008, 33] on div at bounding box center [531, 254] width 1063 height 509
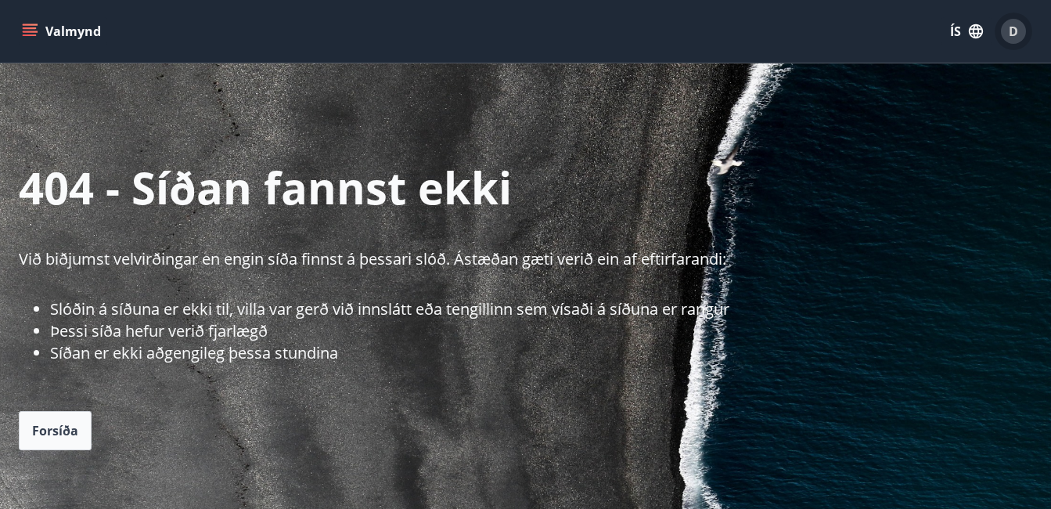
click at [1008, 33] on div "D" at bounding box center [1013, 31] width 25 height 25
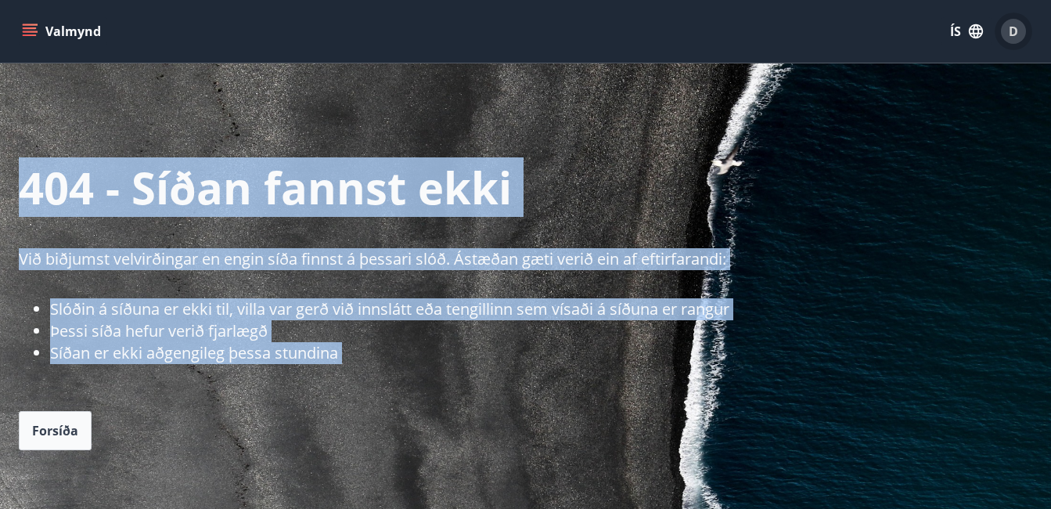
click at [1008, 33] on div "D" at bounding box center [1013, 31] width 25 height 25
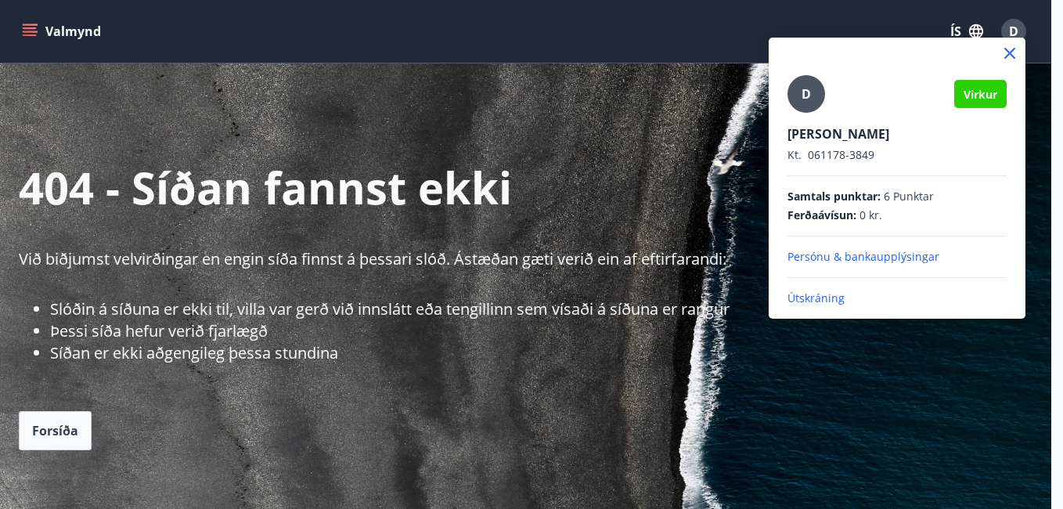
click at [823, 261] on p "Persónu & bankaupplýsingar" at bounding box center [897, 257] width 219 height 16
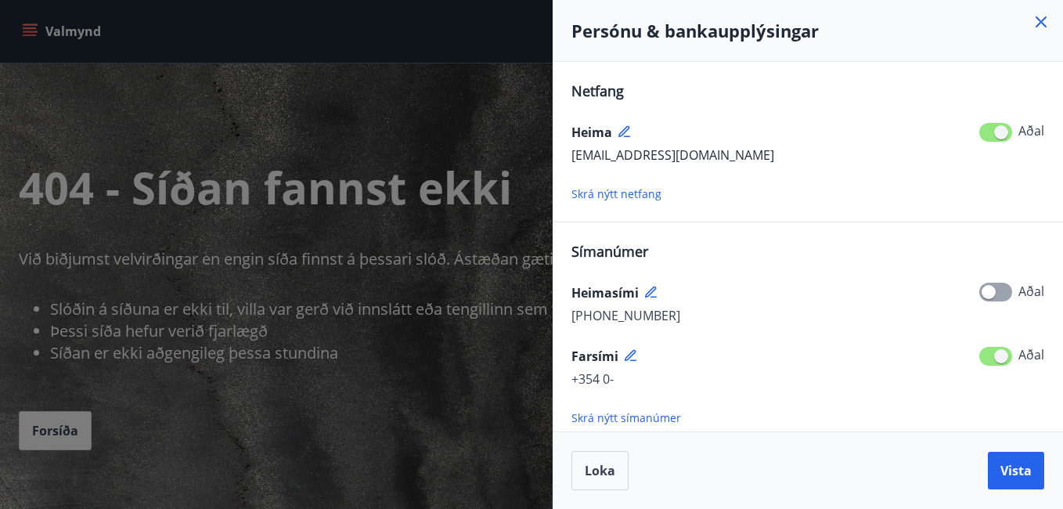
click at [1038, 23] on icon at bounding box center [1041, 22] width 19 height 19
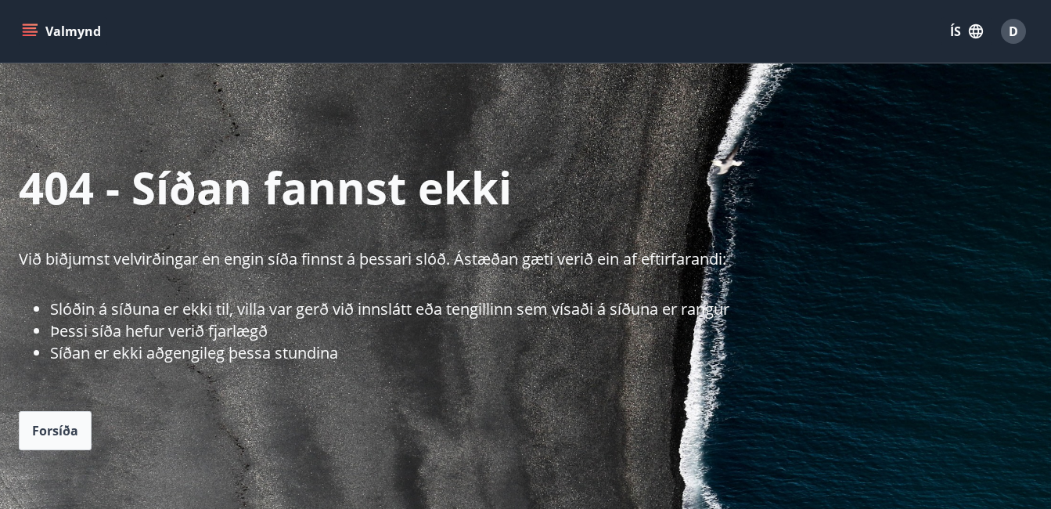
click at [27, 26] on icon "menu" at bounding box center [30, 31] width 16 height 16
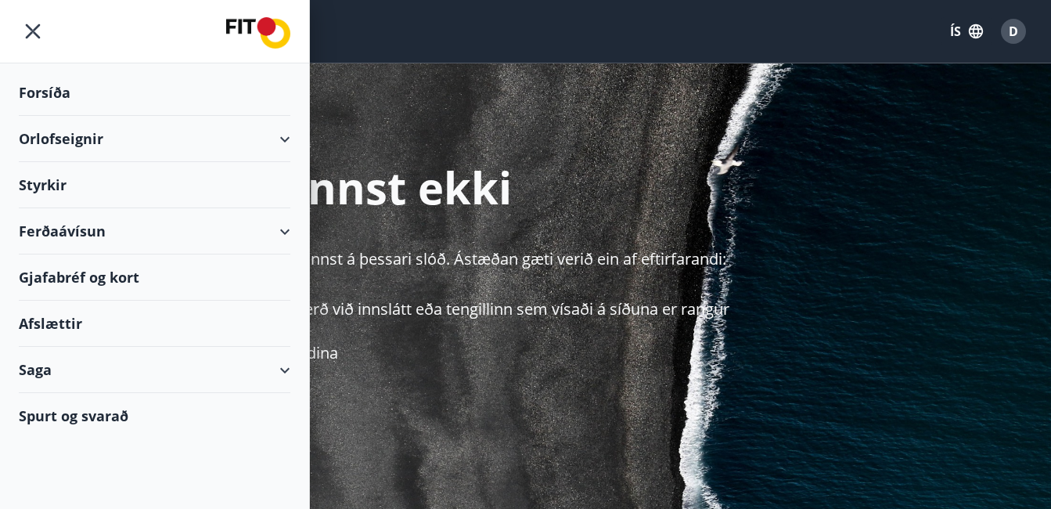
click at [117, 142] on div "Orlofseignir" at bounding box center [155, 139] width 272 height 46
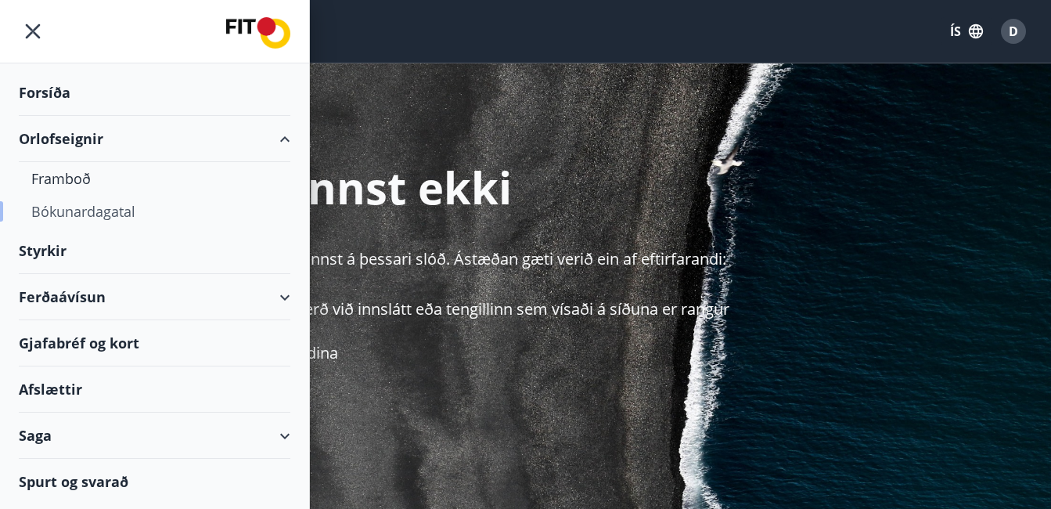
click at [61, 207] on div "Bókunardagatal" at bounding box center [154, 211] width 247 height 33
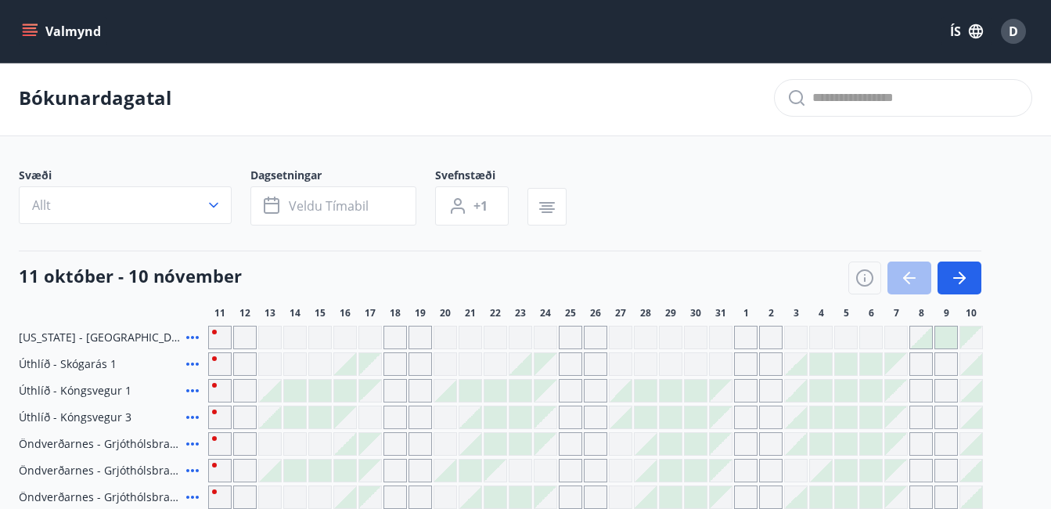
scroll to position [426, 0]
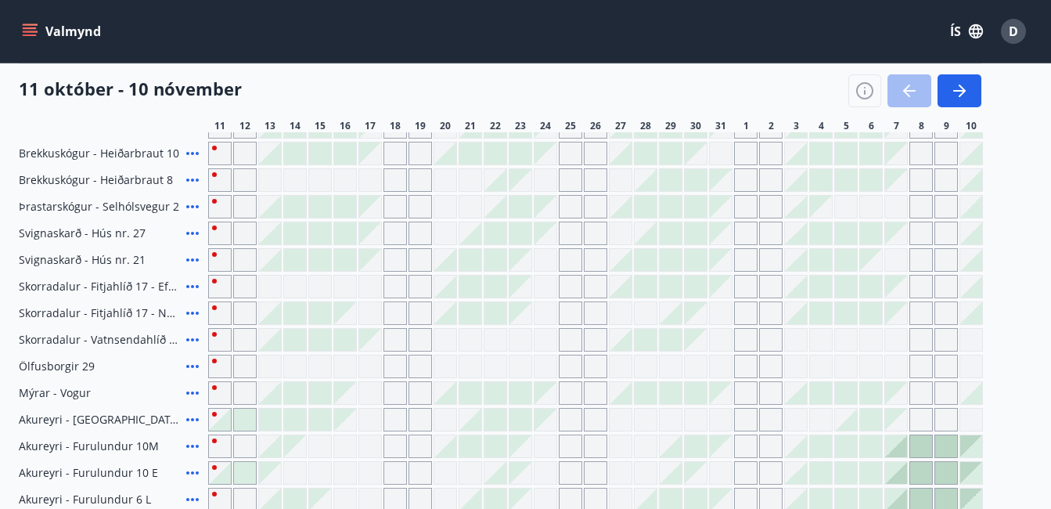
click at [1046, 222] on div "Svæði Allt Dagsetningar Veldu tímabil Svefnstæði +1 11 október - 10 nóvember 11…" at bounding box center [525, 260] width 1051 height 1033
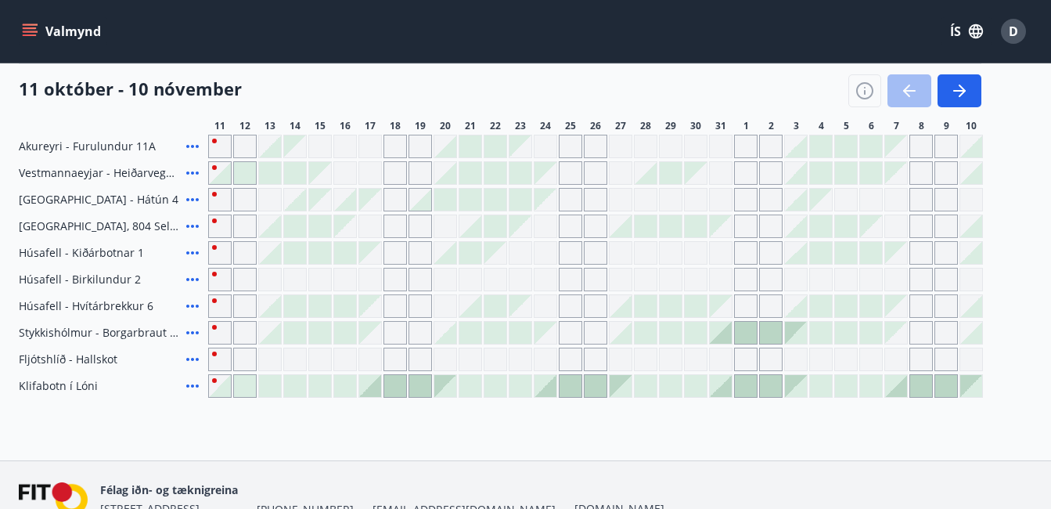
scroll to position [826, 0]
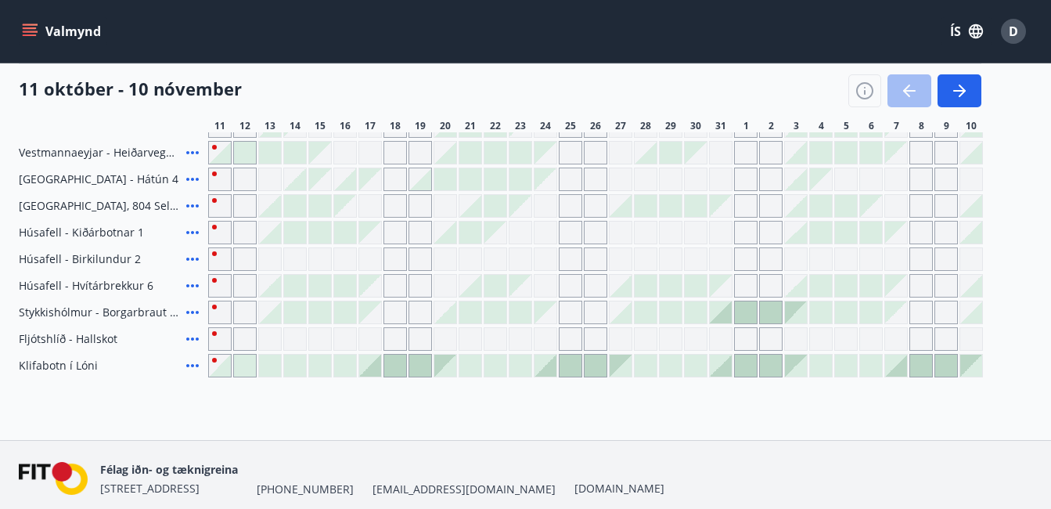
click at [179, 311] on div "Stykkishólmur - Borgarbraut 38" at bounding box center [110, 312] width 183 height 23
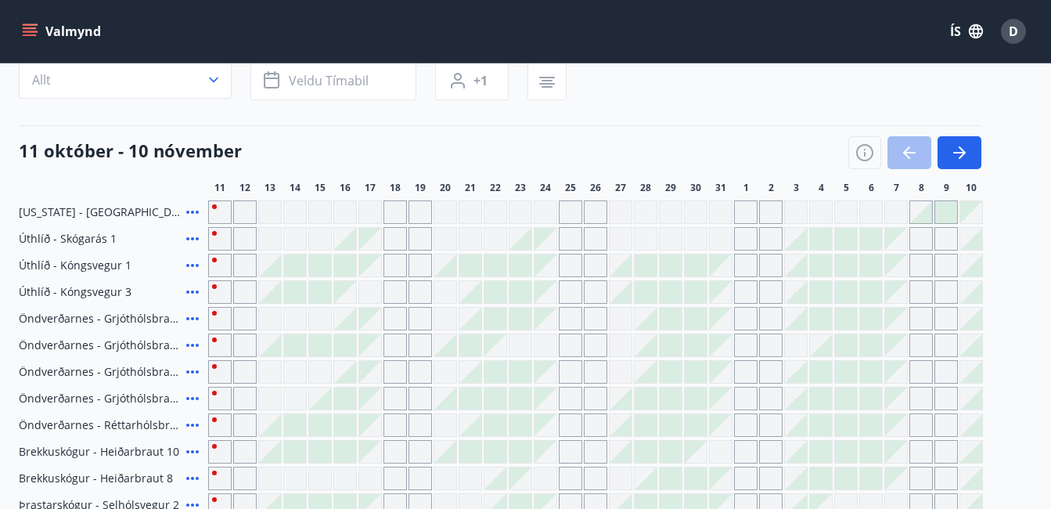
scroll to position [114, 0]
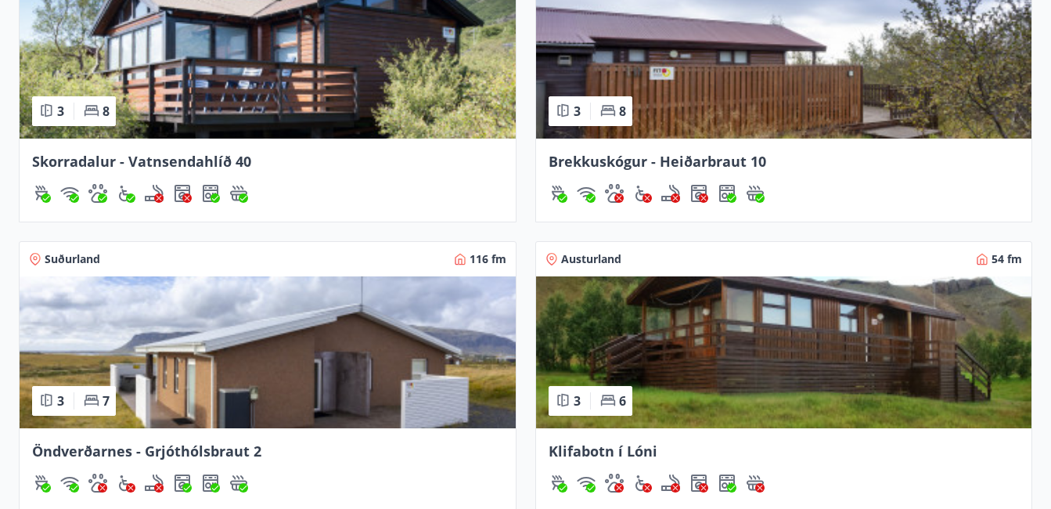
scroll to position [1509, 0]
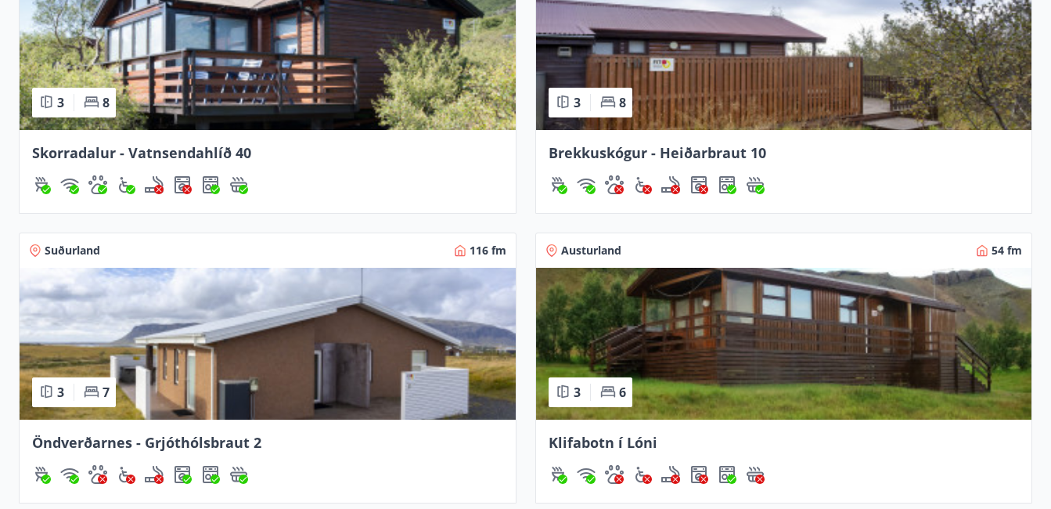
click at [160, 162] on div "Skorradalur - Vatnsendahlíð 40" at bounding box center [267, 152] width 471 height 20
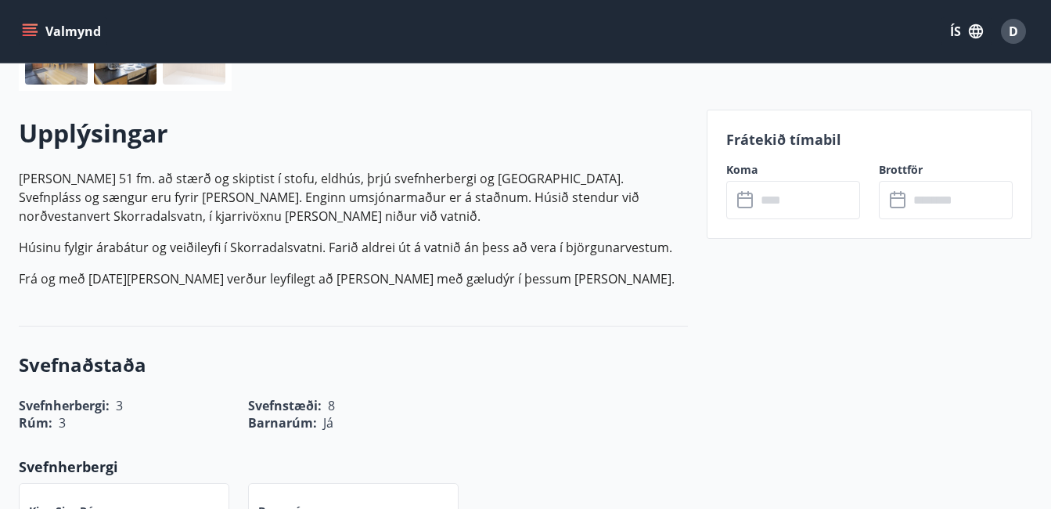
scroll to position [463, 0]
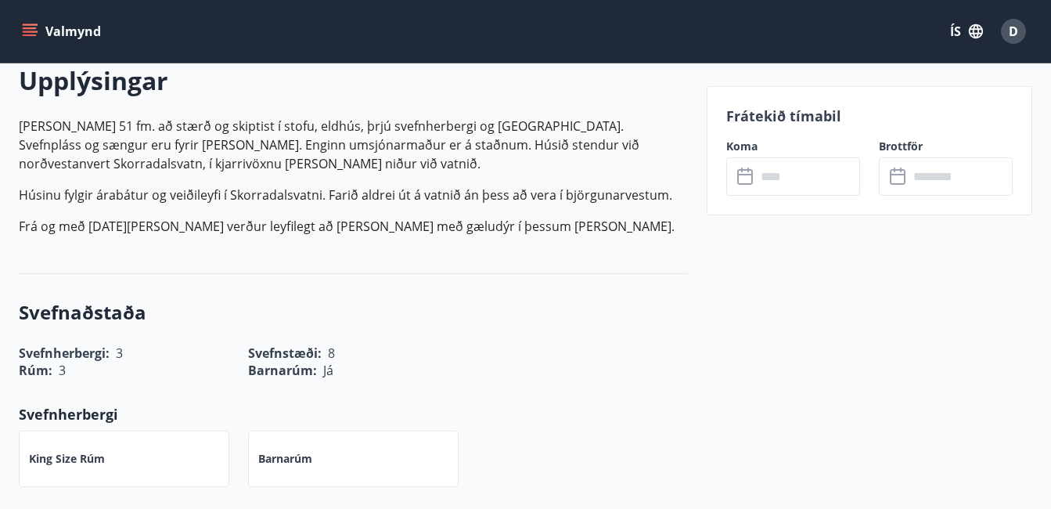
click at [777, 184] on input "text" at bounding box center [808, 176] width 104 height 38
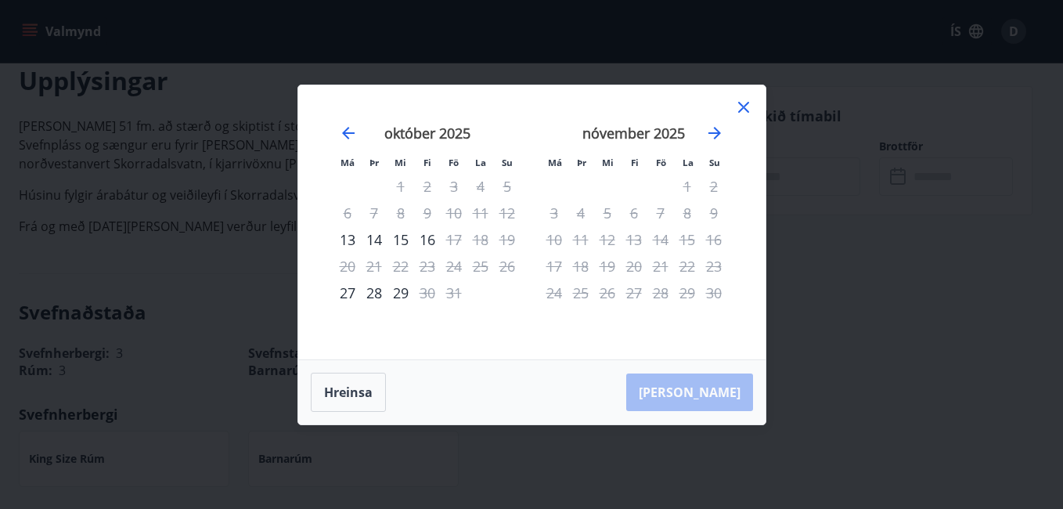
click at [745, 103] on icon at bounding box center [743, 107] width 19 height 19
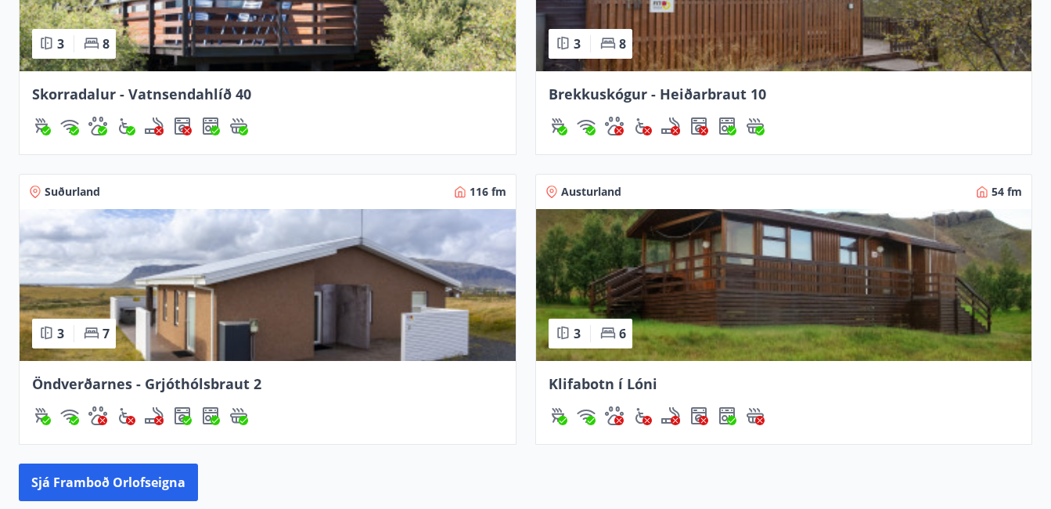
scroll to position [1527, 0]
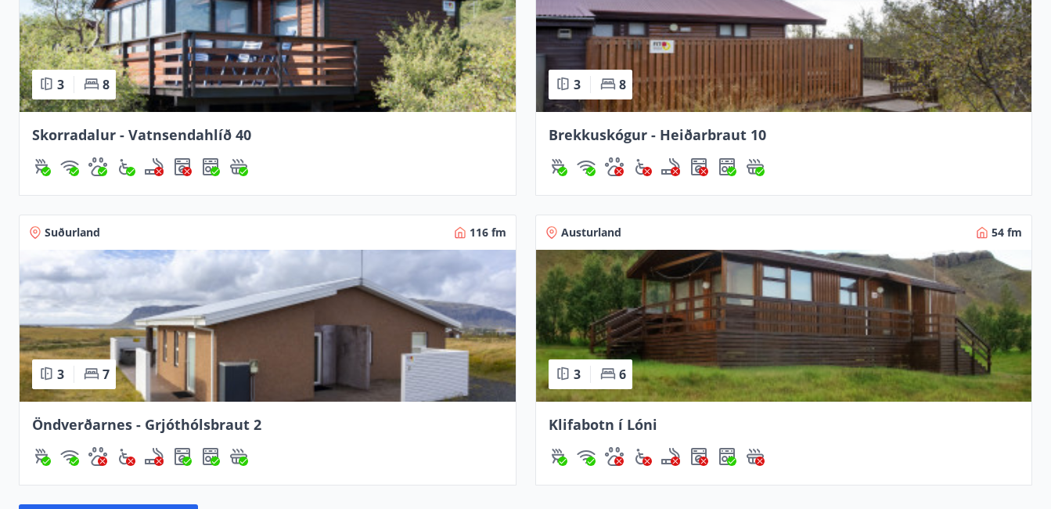
click at [238, 304] on img at bounding box center [268, 326] width 496 height 152
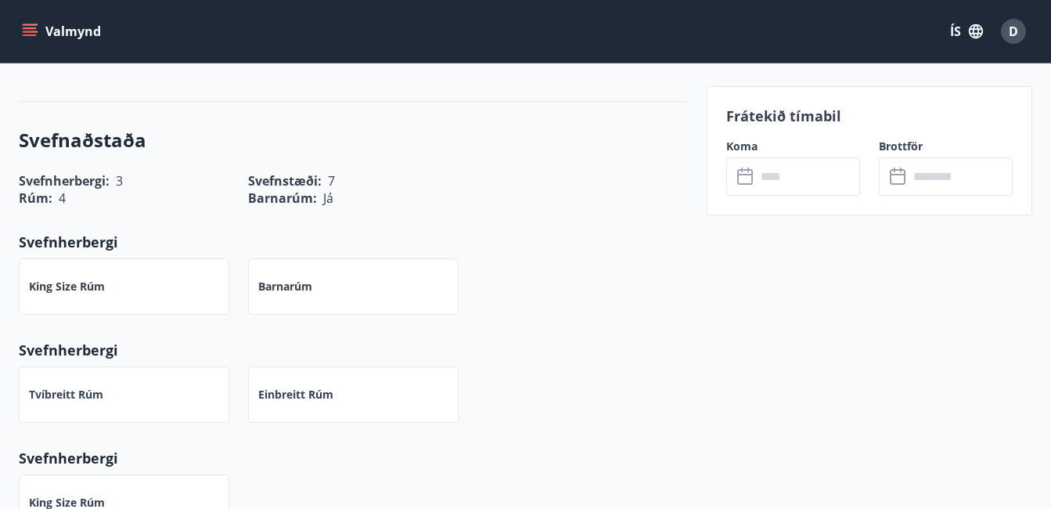
scroll to position [645, 0]
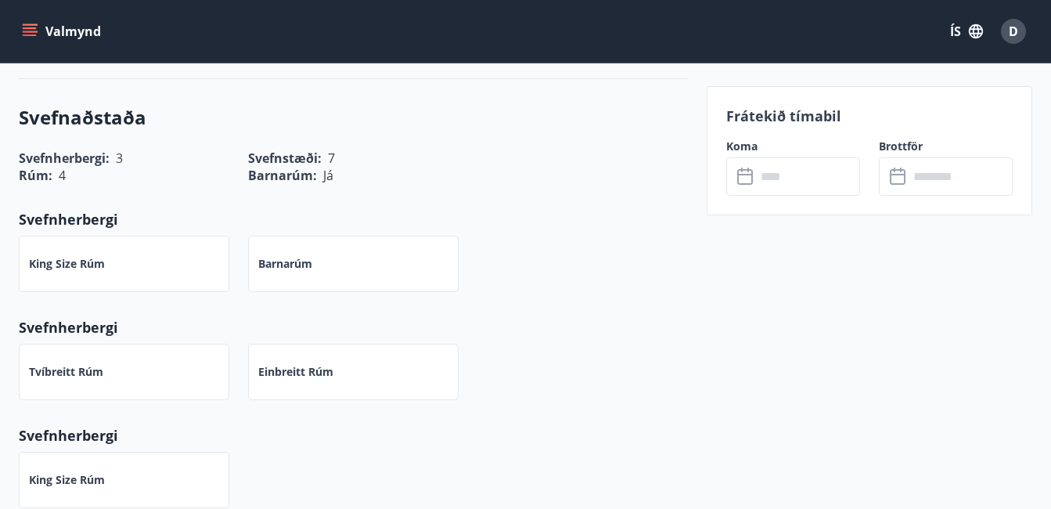
click at [765, 182] on input "text" at bounding box center [808, 176] width 104 height 38
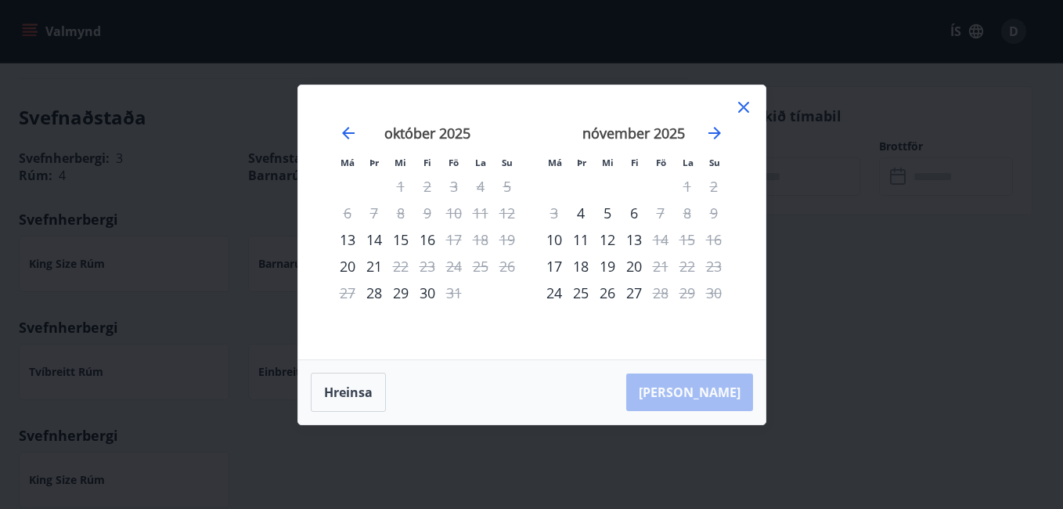
click at [744, 103] on icon at bounding box center [743, 107] width 19 height 19
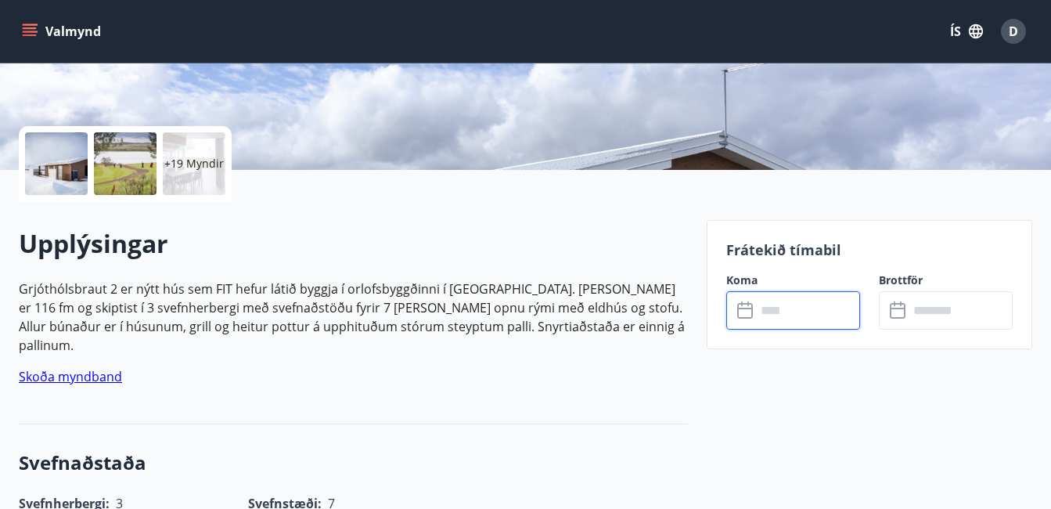
scroll to position [217, 0]
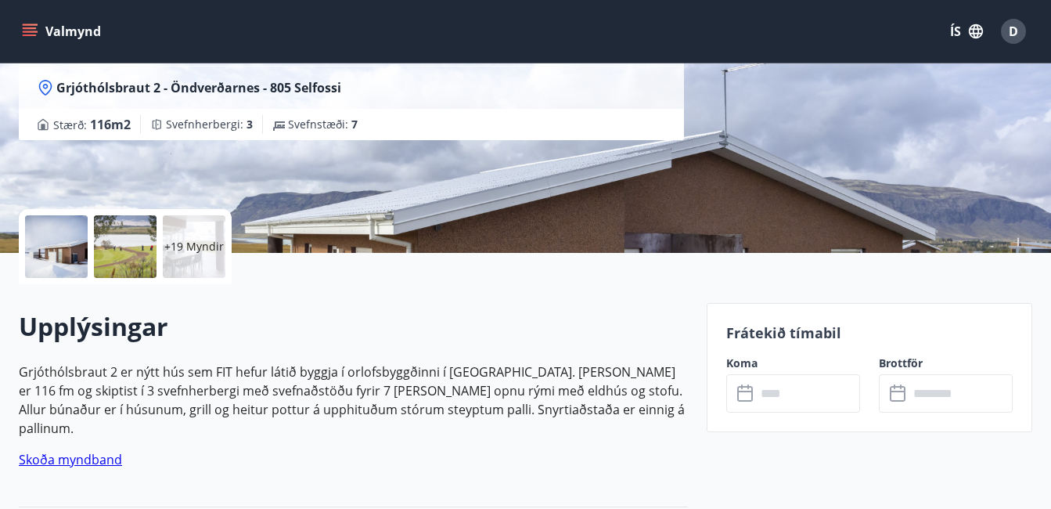
click at [132, 261] on div at bounding box center [125, 246] width 63 height 63
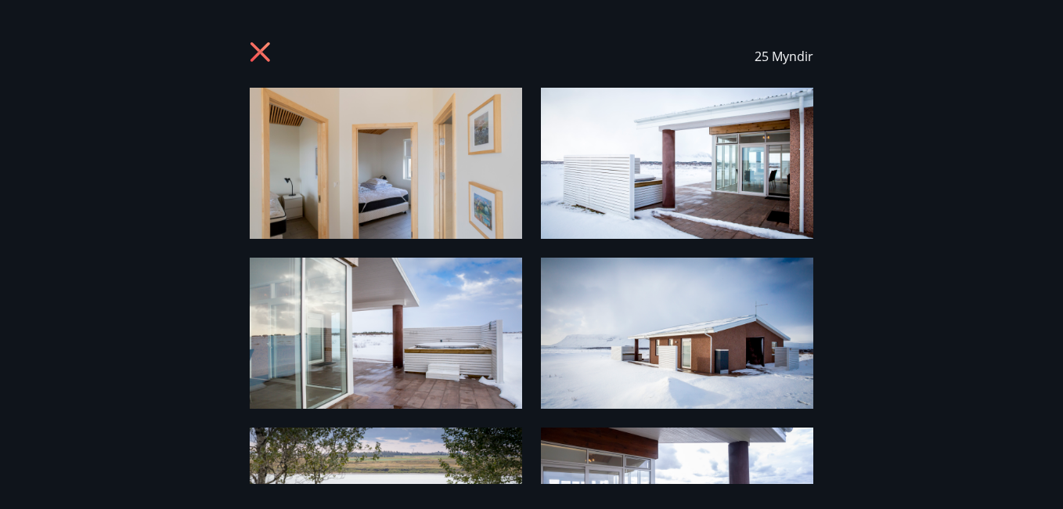
click at [260, 53] on icon at bounding box center [260, 52] width 4 height 4
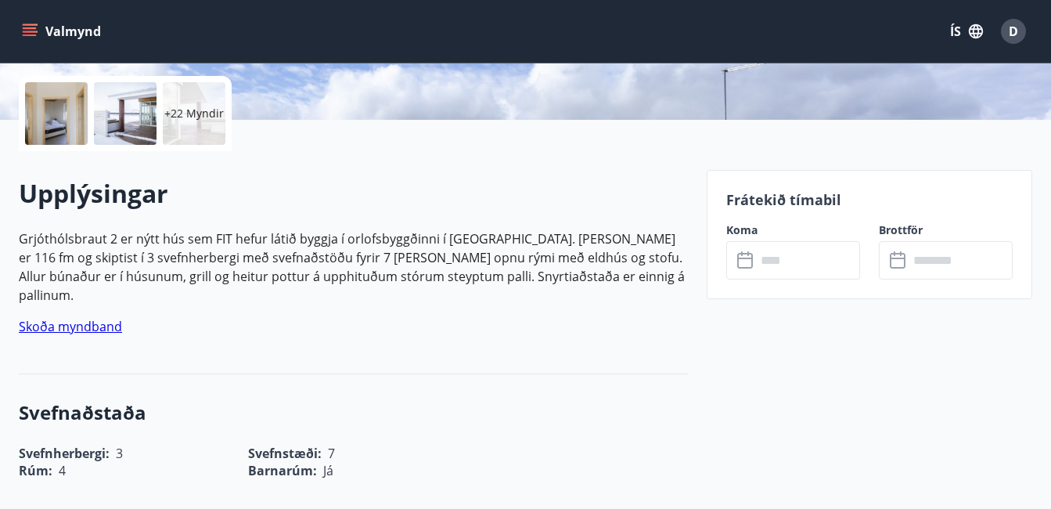
scroll to position [355, 0]
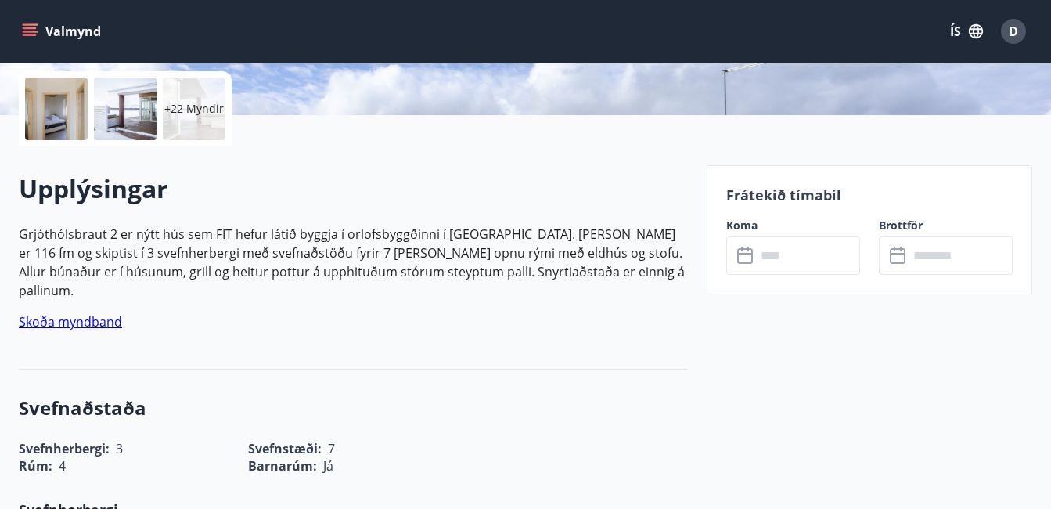
click at [742, 254] on icon at bounding box center [746, 254] width 16 height 2
click at [773, 249] on input "text" at bounding box center [808, 255] width 104 height 38
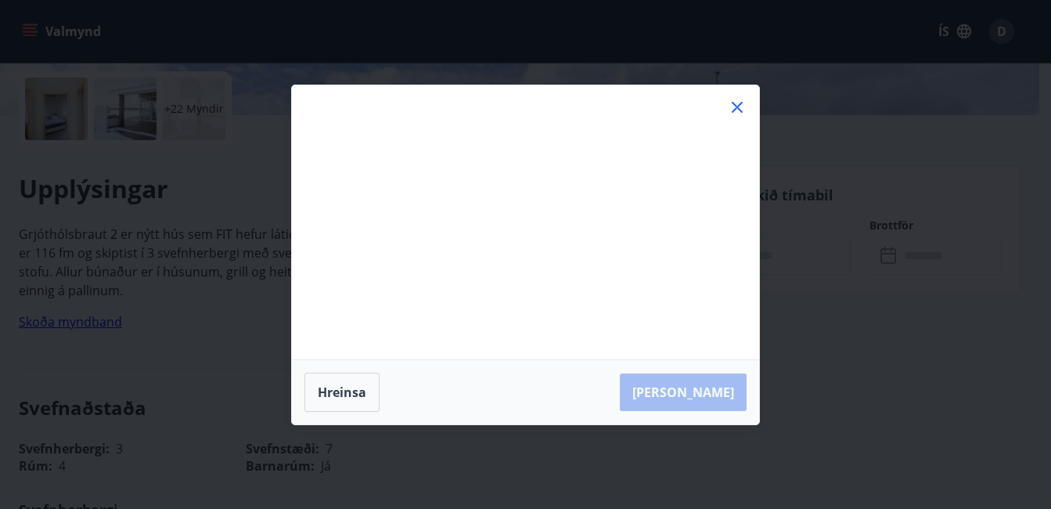
click at [744, 261] on div "Má Þr Mi Fi Fö La Su Má Þr Mi Fi Fö La Su september 2025 1 2 3 4 5 6 7 8 9 10 1…" at bounding box center [525, 222] width 467 height 274
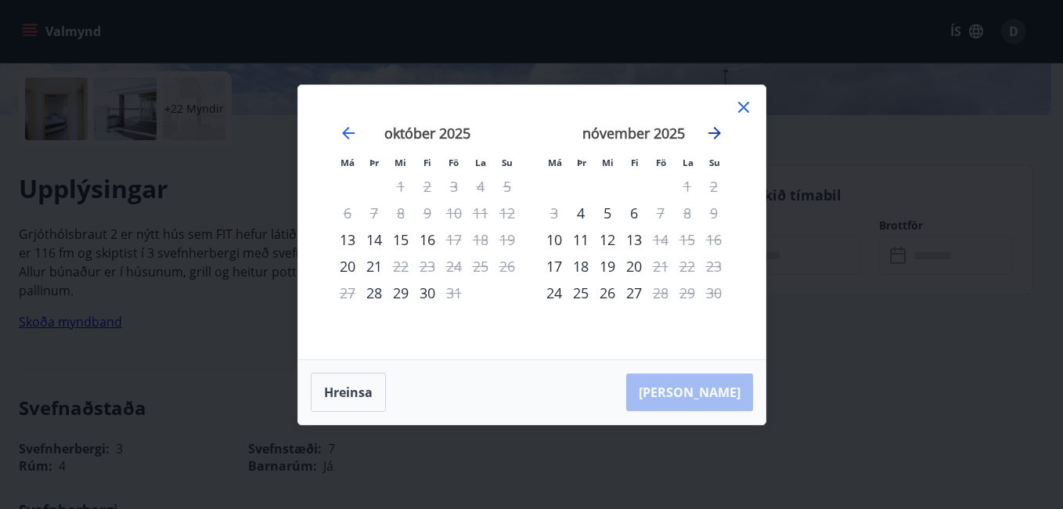
drag, startPoint x: 773, startPoint y: 249, endPoint x: 720, endPoint y: 132, distance: 127.9
click at [720, 132] on icon "Move forward to switch to the next month." at bounding box center [715, 133] width 13 height 13
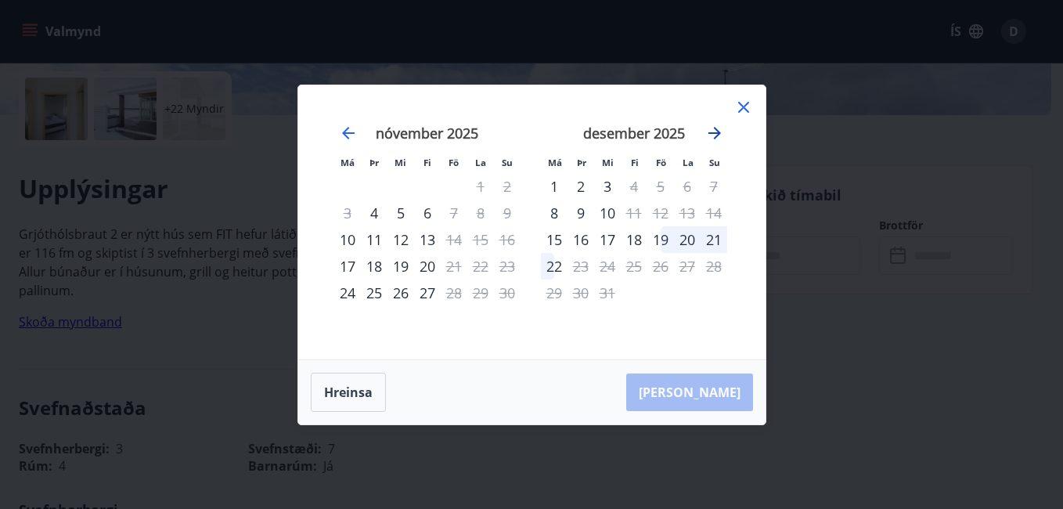
click at [720, 132] on icon "Move forward to switch to the next month." at bounding box center [715, 133] width 13 height 13
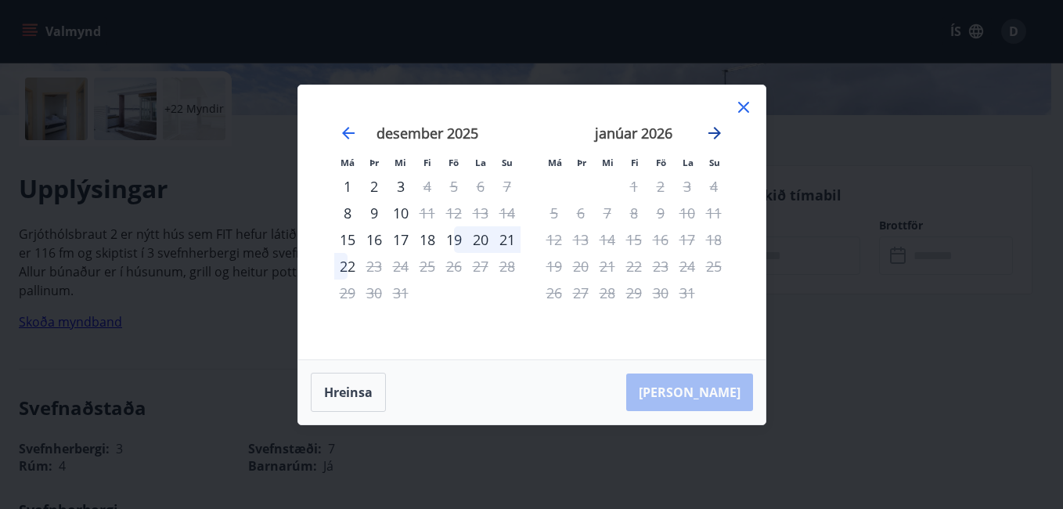
click at [720, 132] on icon "Move forward to switch to the next month." at bounding box center [715, 133] width 13 height 13
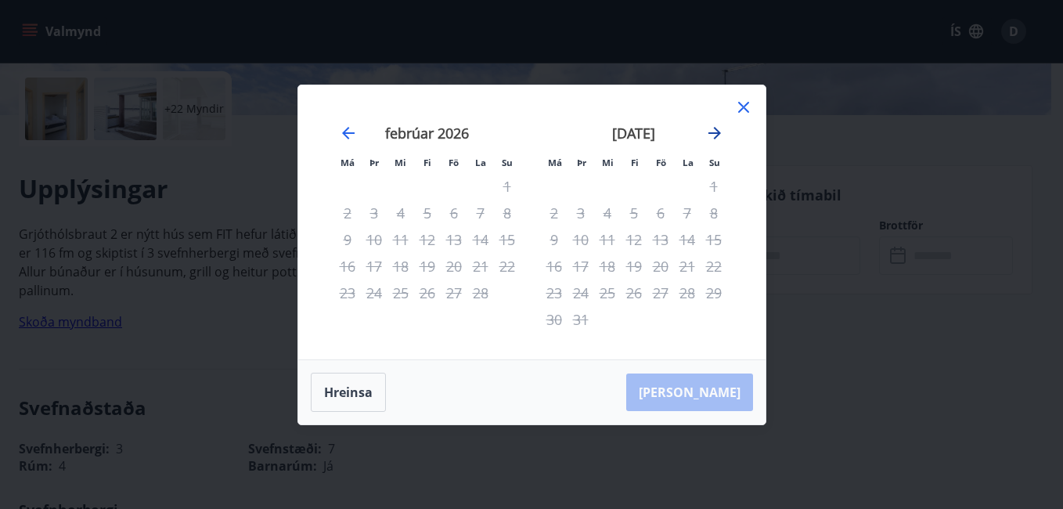
click at [720, 132] on icon "Move forward to switch to the next month." at bounding box center [715, 133] width 13 height 13
click at [348, 135] on icon "Move backward to switch to the previous month." at bounding box center [348, 133] width 19 height 19
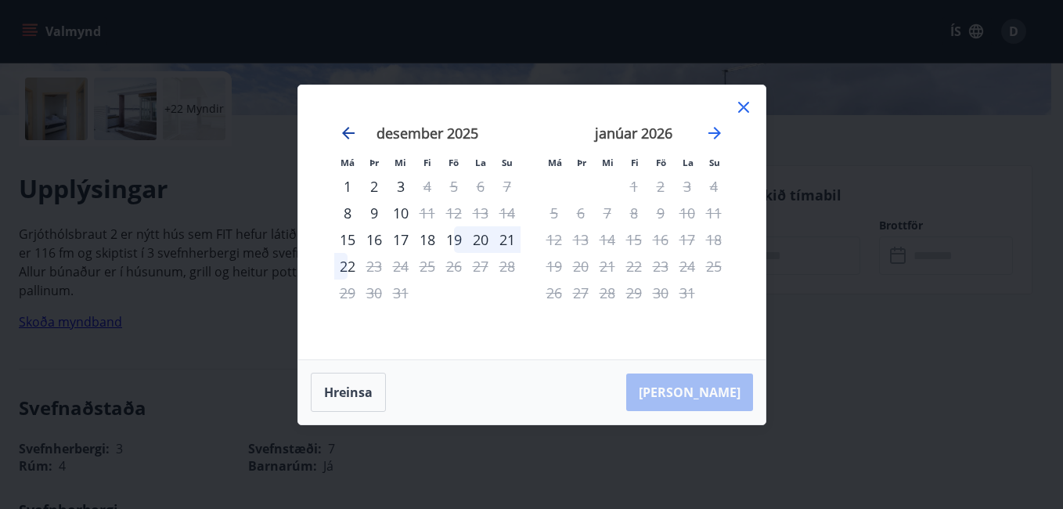
click at [344, 134] on icon "Move backward to switch to the previous month." at bounding box center [348, 133] width 13 height 13
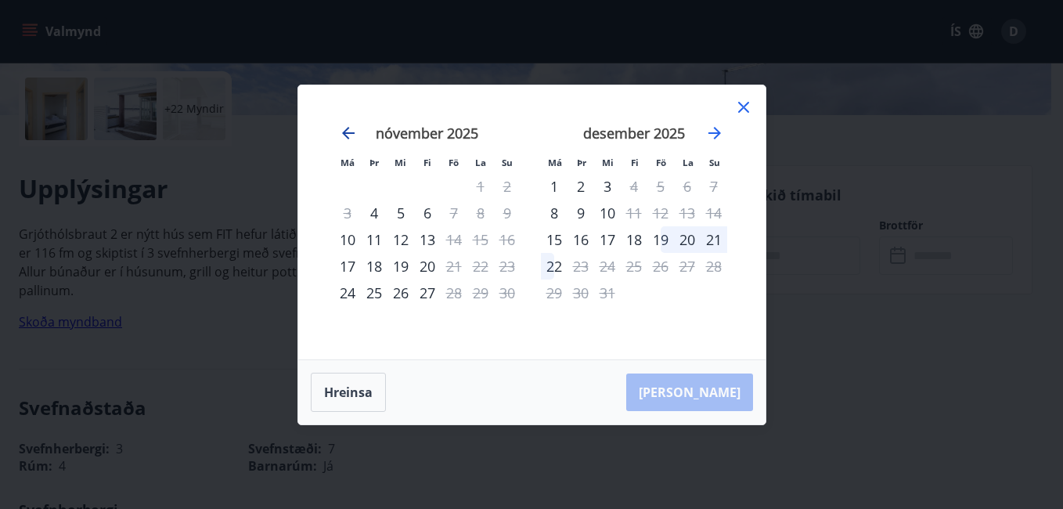
click at [348, 130] on icon "Move backward to switch to the previous month." at bounding box center [348, 133] width 19 height 19
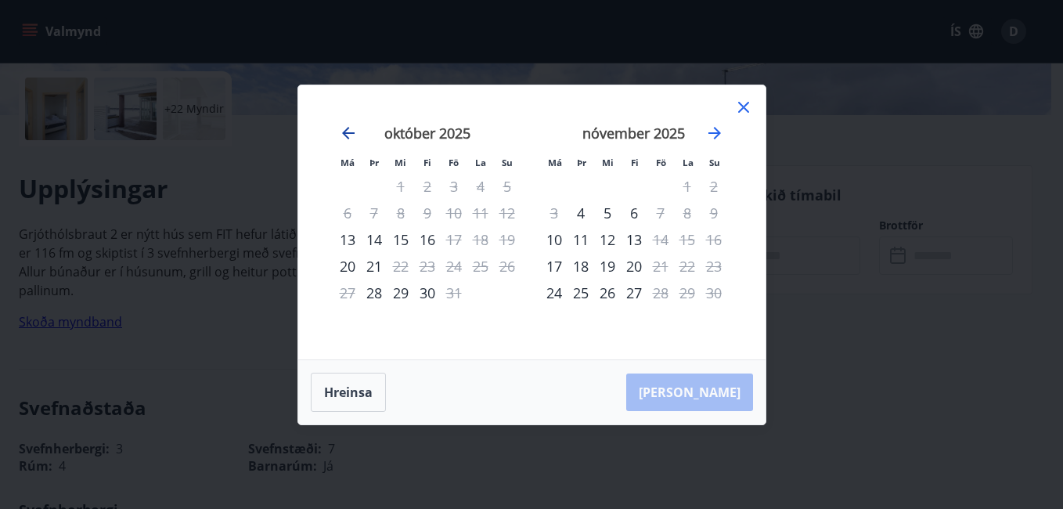
click at [344, 129] on icon "Move backward to switch to the previous month." at bounding box center [348, 133] width 19 height 19
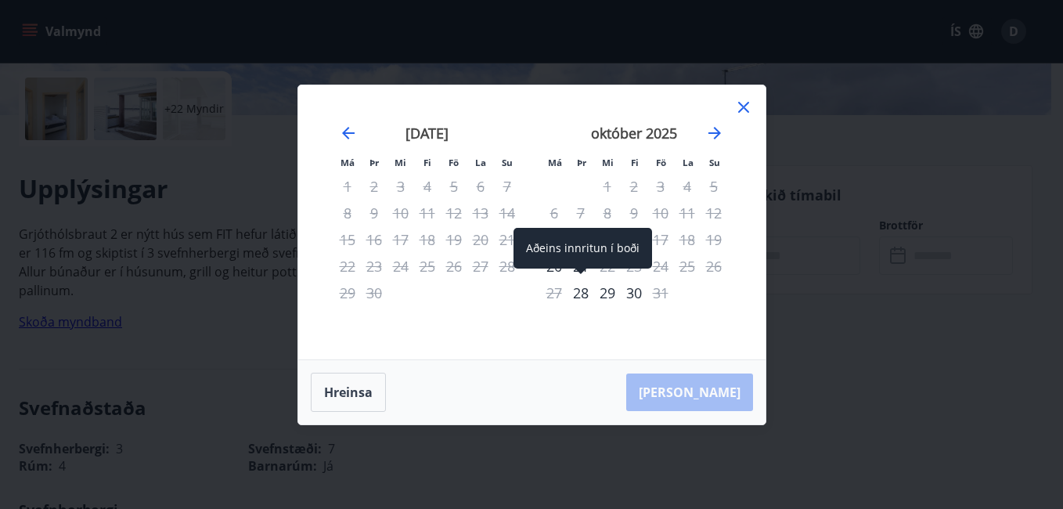
click at [583, 294] on div "28" at bounding box center [581, 293] width 27 height 27
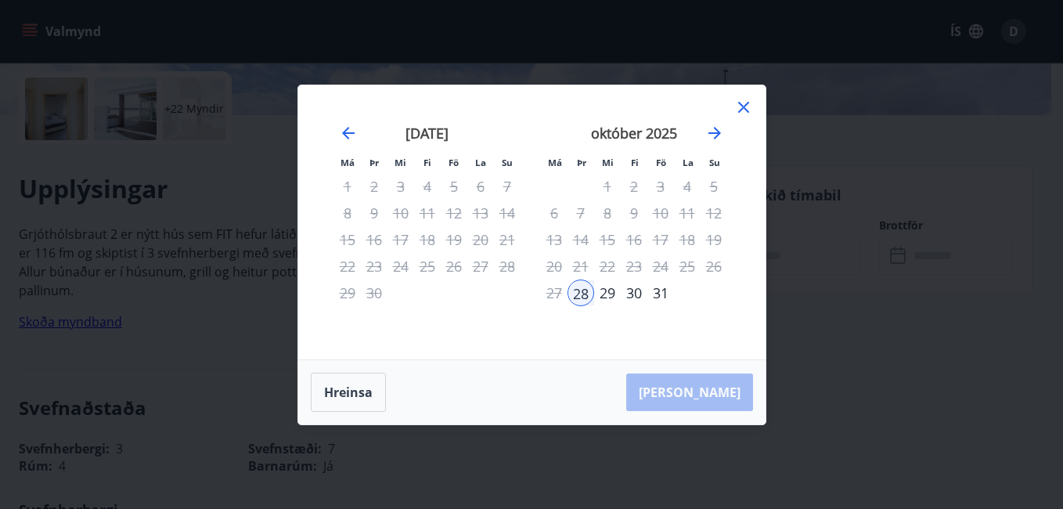
click at [600, 295] on div "29" at bounding box center [607, 293] width 27 height 27
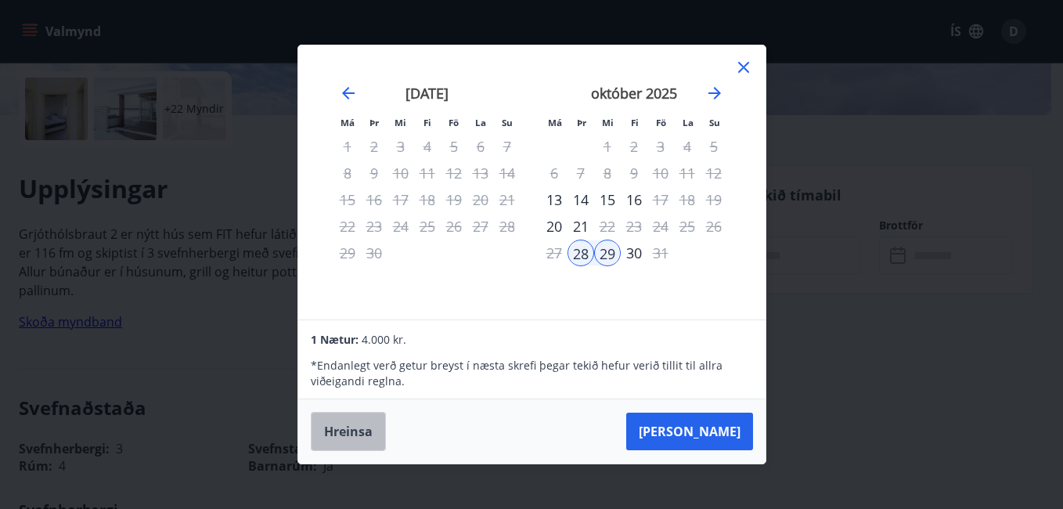
click at [352, 433] on button "Hreinsa" at bounding box center [348, 431] width 75 height 39
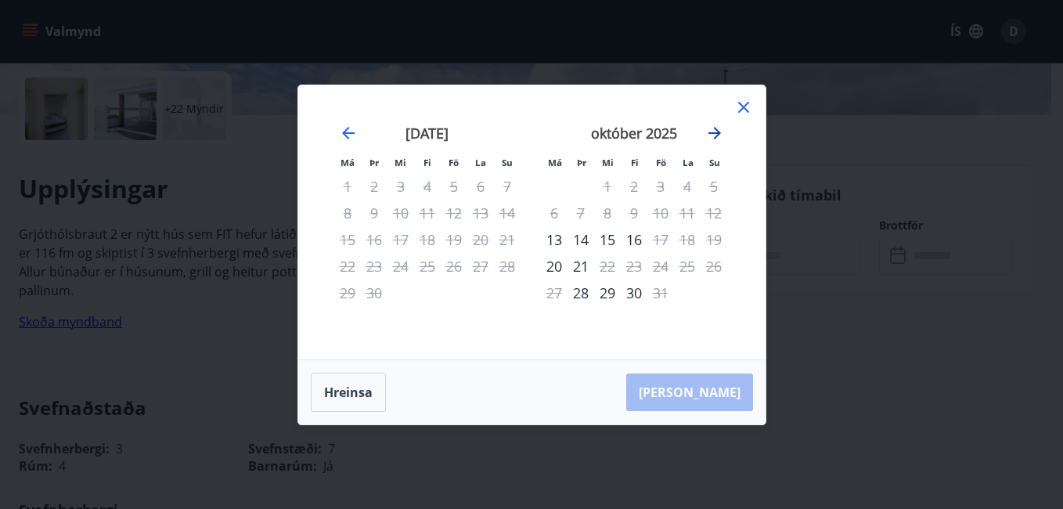
click at [711, 135] on icon "Move forward to switch to the next month." at bounding box center [714, 133] width 19 height 19
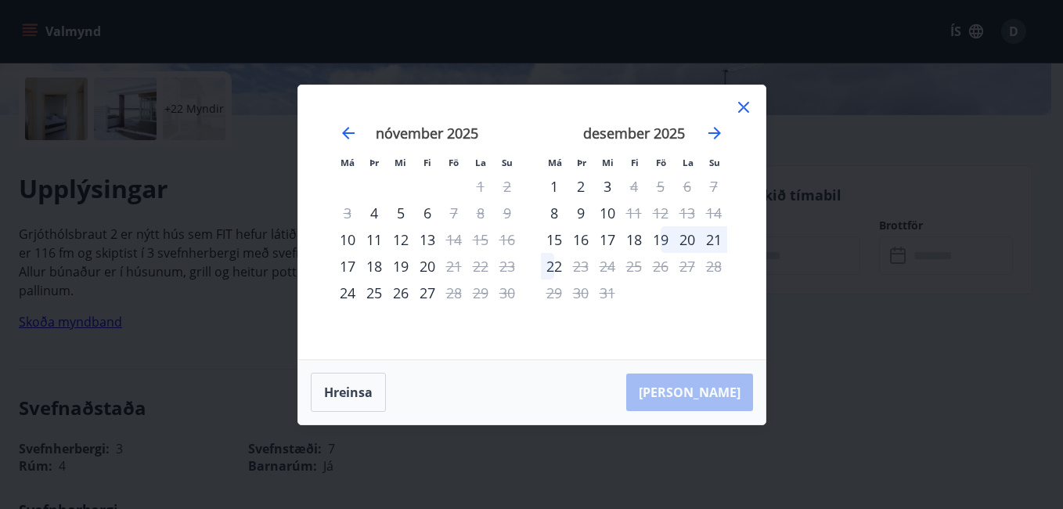
click at [662, 240] on div "19" at bounding box center [660, 239] width 27 height 27
click at [553, 272] on div "22" at bounding box center [554, 266] width 27 height 27
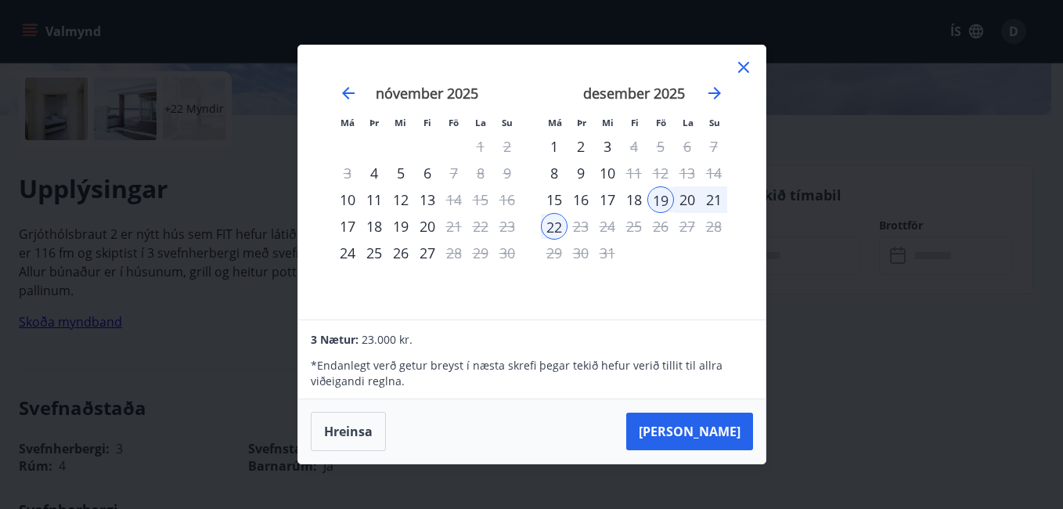
click at [749, 60] on icon at bounding box center [743, 67] width 19 height 19
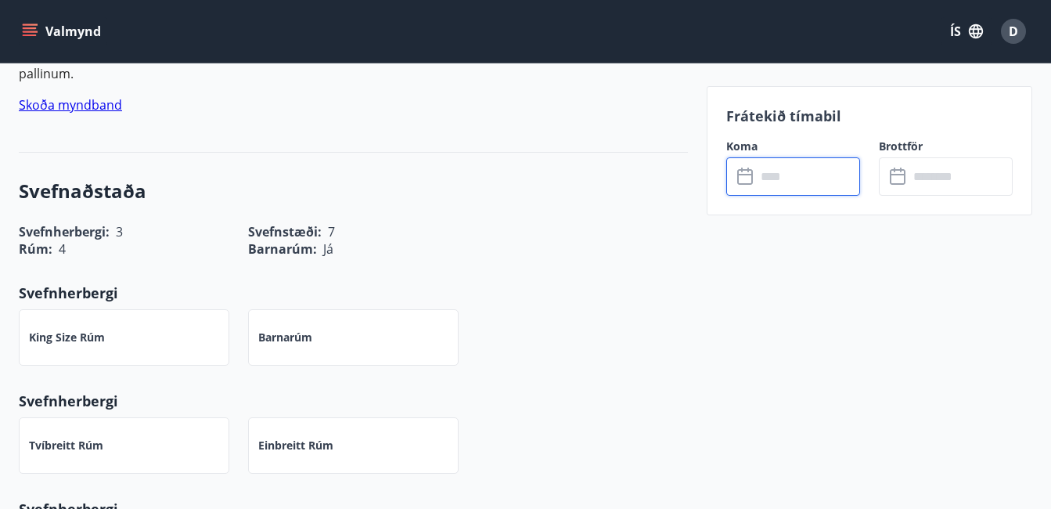
scroll to position [244, 0]
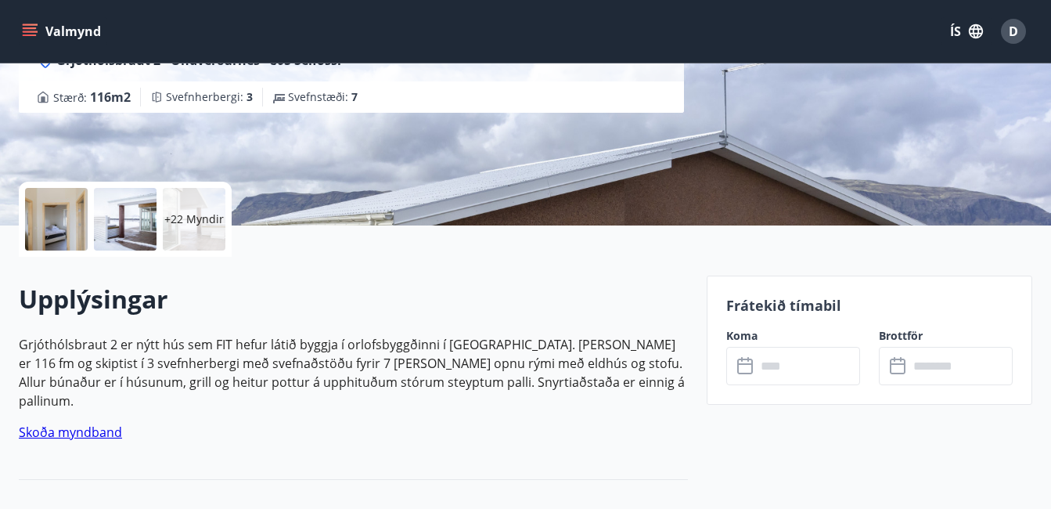
click at [751, 369] on icon at bounding box center [747, 366] width 19 height 19
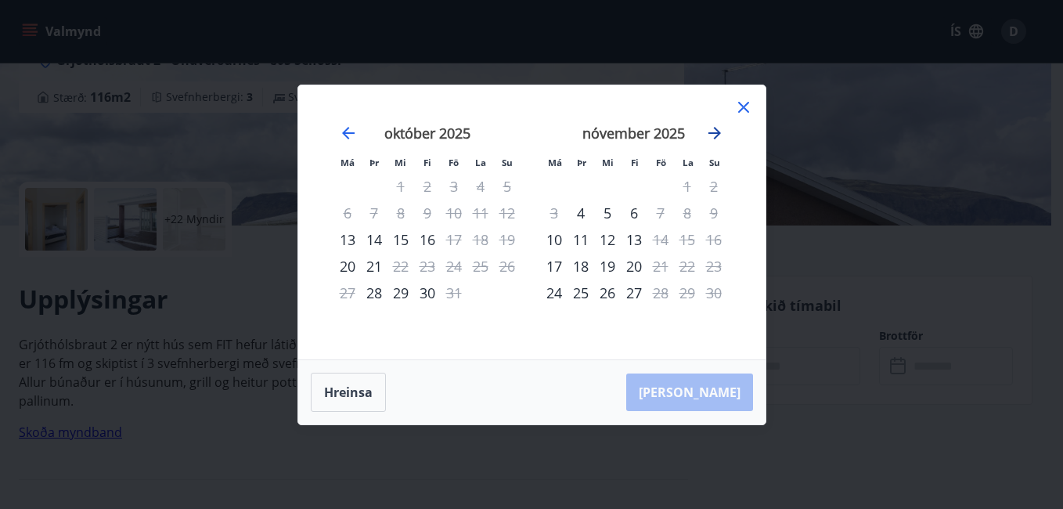
click at [712, 132] on icon "Move forward to switch to the next month." at bounding box center [715, 133] width 13 height 13
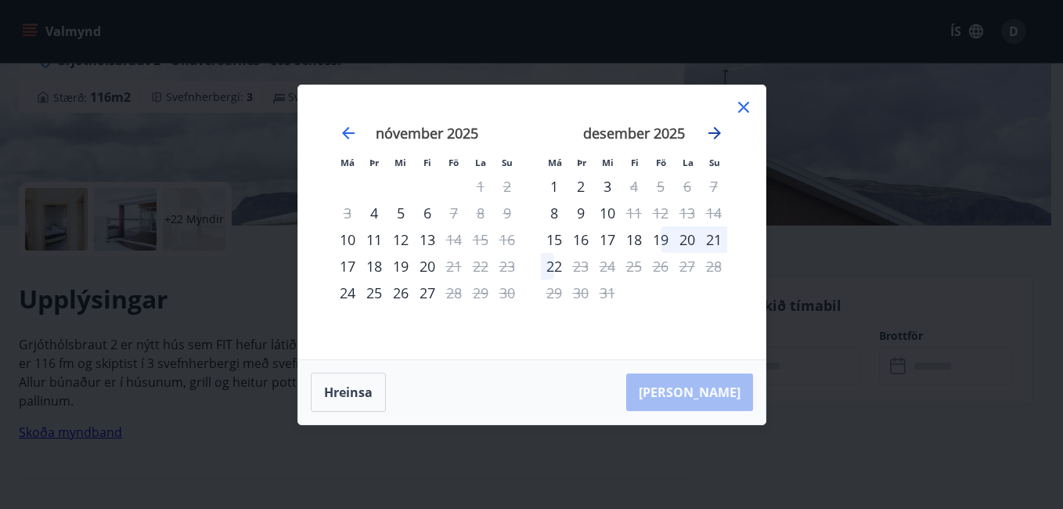
click at [712, 132] on icon "Move forward to switch to the next month." at bounding box center [715, 133] width 13 height 13
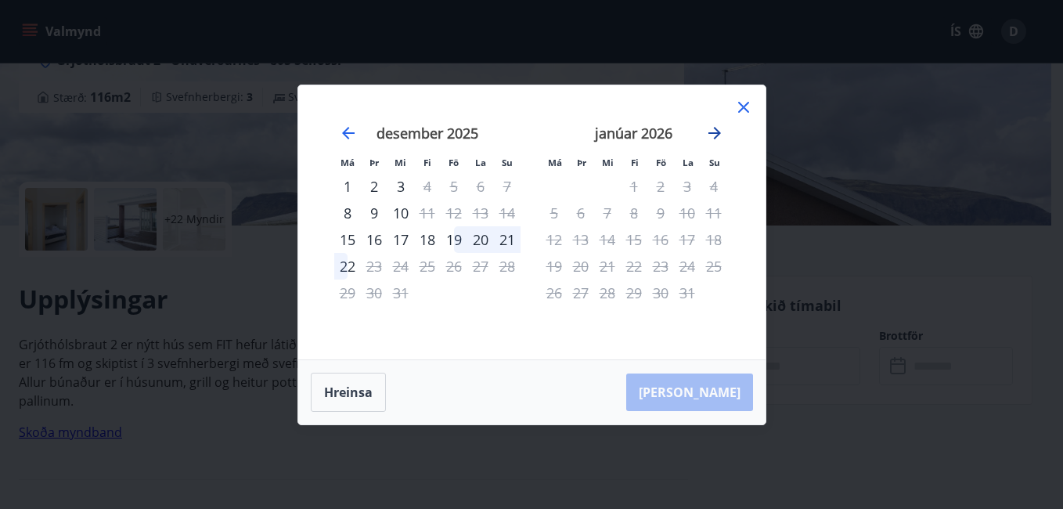
click at [712, 132] on icon "Move forward to switch to the next month." at bounding box center [715, 133] width 13 height 13
click at [352, 133] on icon "Move backward to switch to the previous month." at bounding box center [348, 133] width 13 height 13
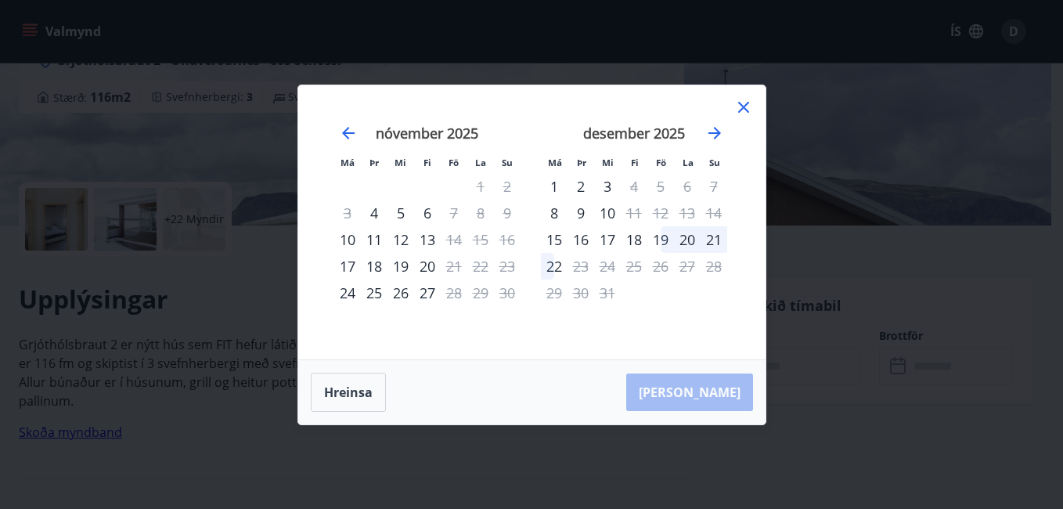
click at [858, 251] on div "Má Þr Mi Fi Fö La Su Má Þr Mi Fi Fö La Su október 2025 1 2 3 4 5 6 7 8 9 10 11 …" at bounding box center [531, 254] width 1063 height 509
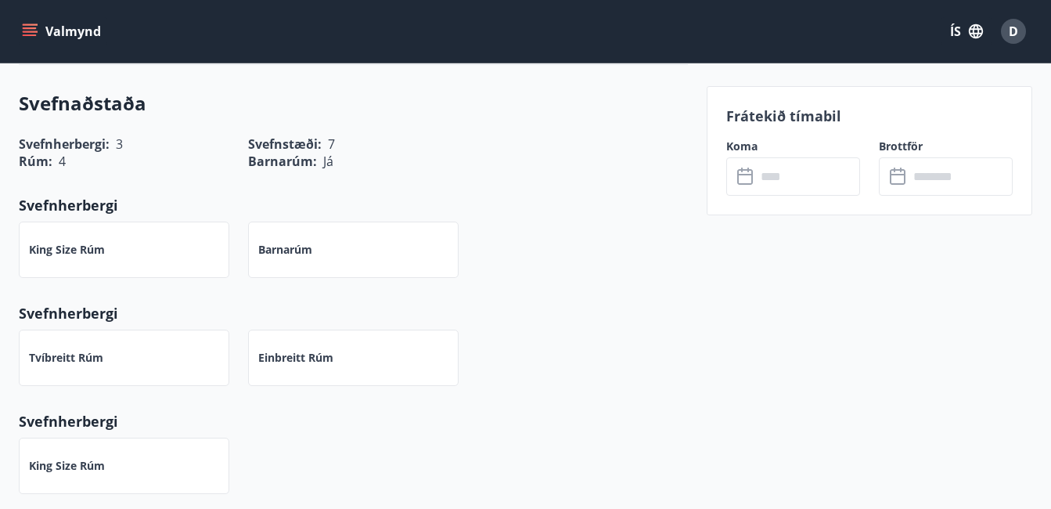
scroll to position [797, 0]
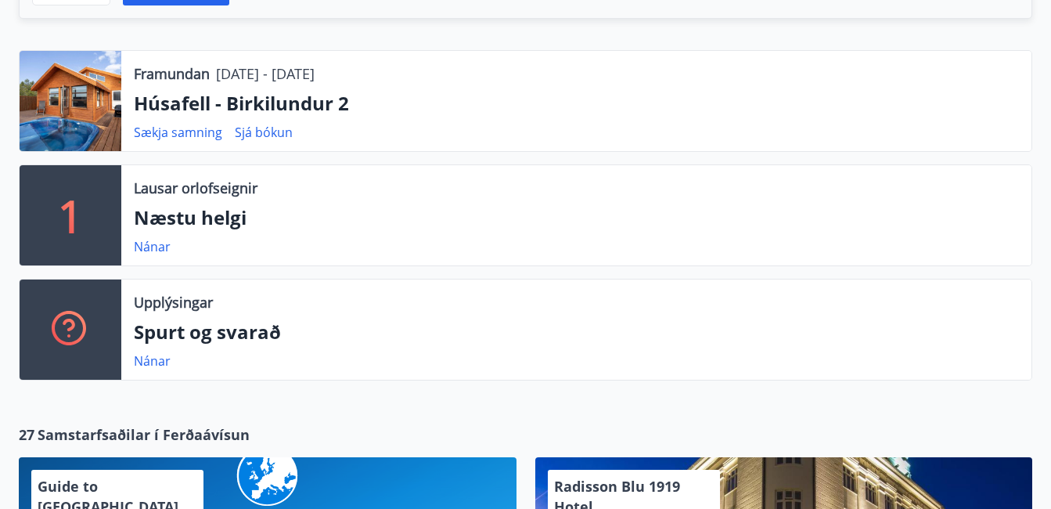
scroll to position [474, 0]
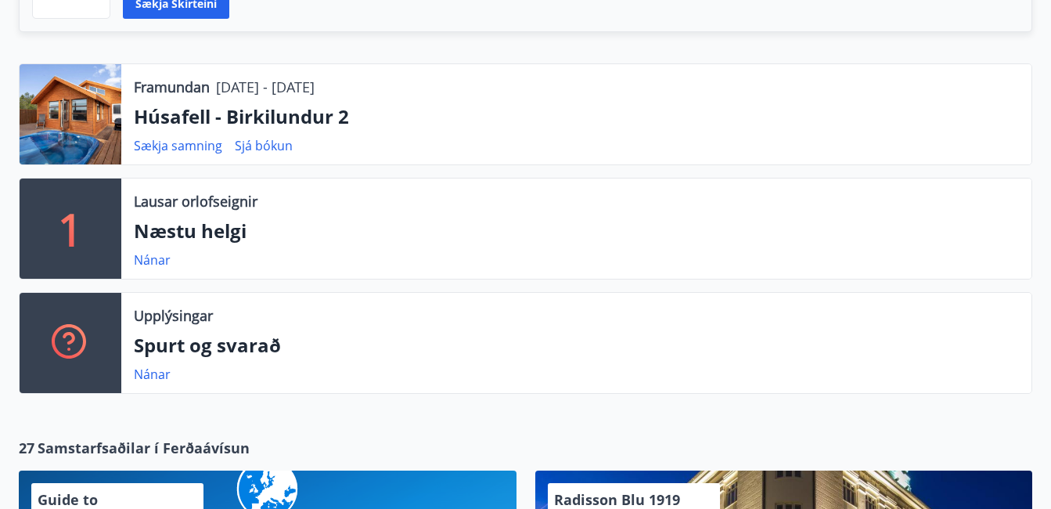
drag, startPoint x: 1049, startPoint y: 111, endPoint x: 1048, endPoint y: 66, distance: 45.4
click at [1048, 66] on div "Framundan [DATE] - [DATE] Húsafell - Birkilundur 2 Sækja samning Sjá bókun 1 La…" at bounding box center [525, 150] width 1051 height 512
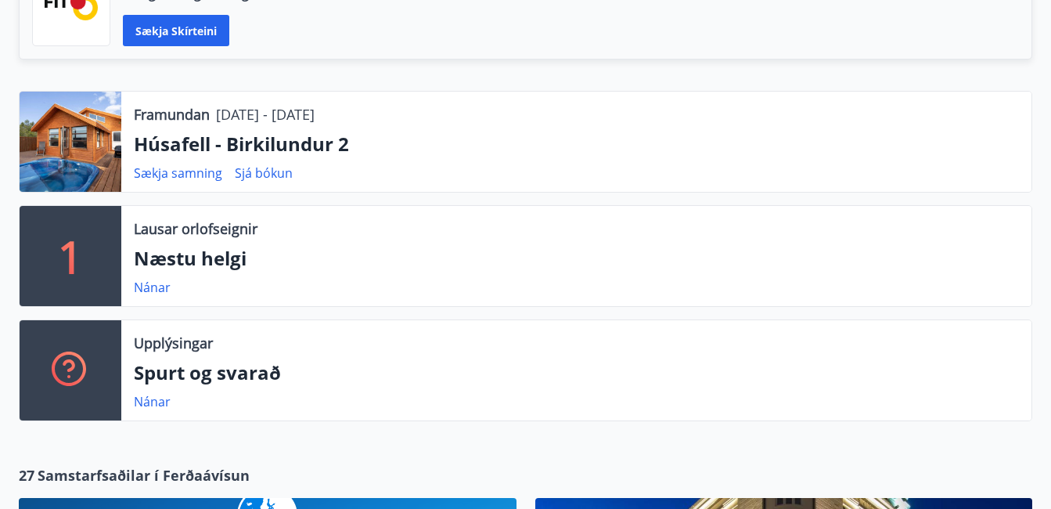
scroll to position [470, 0]
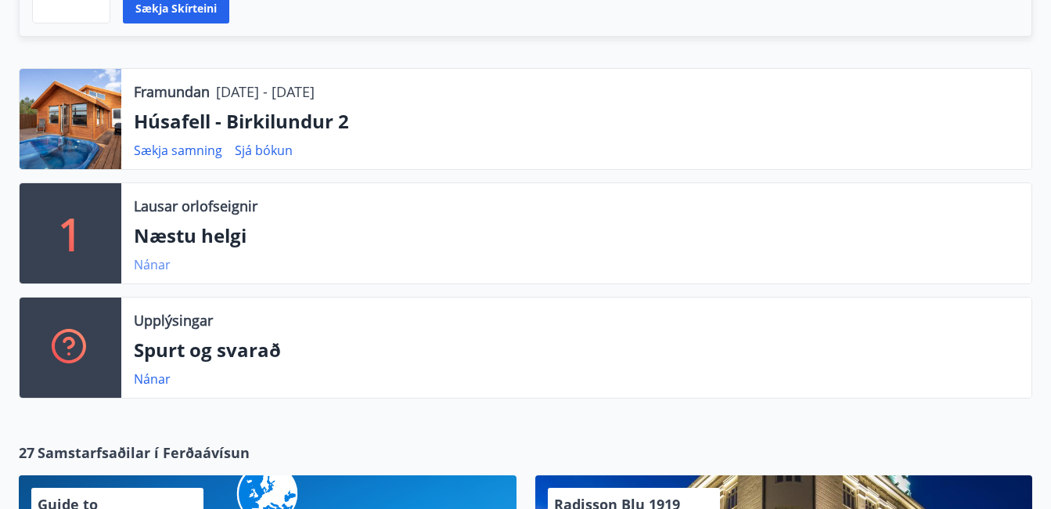
click at [150, 268] on link "Nánar" at bounding box center [152, 264] width 37 height 17
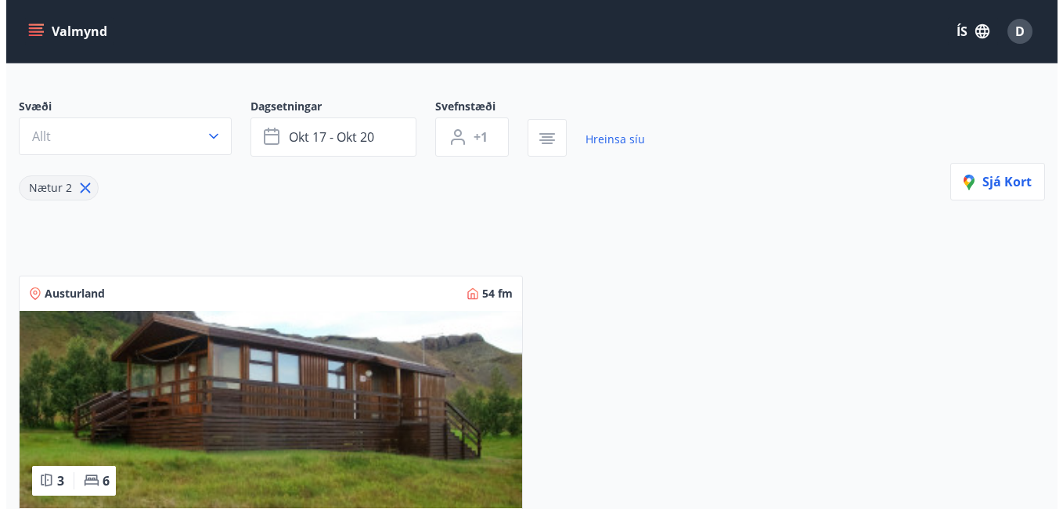
scroll to position [135, 0]
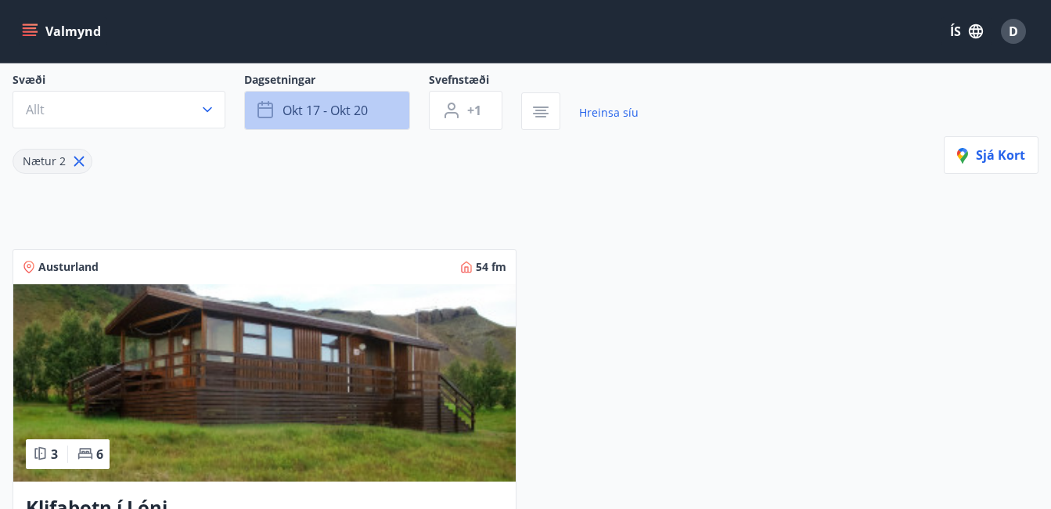
click at [376, 111] on button "okt 17 - okt 20" at bounding box center [327, 110] width 166 height 39
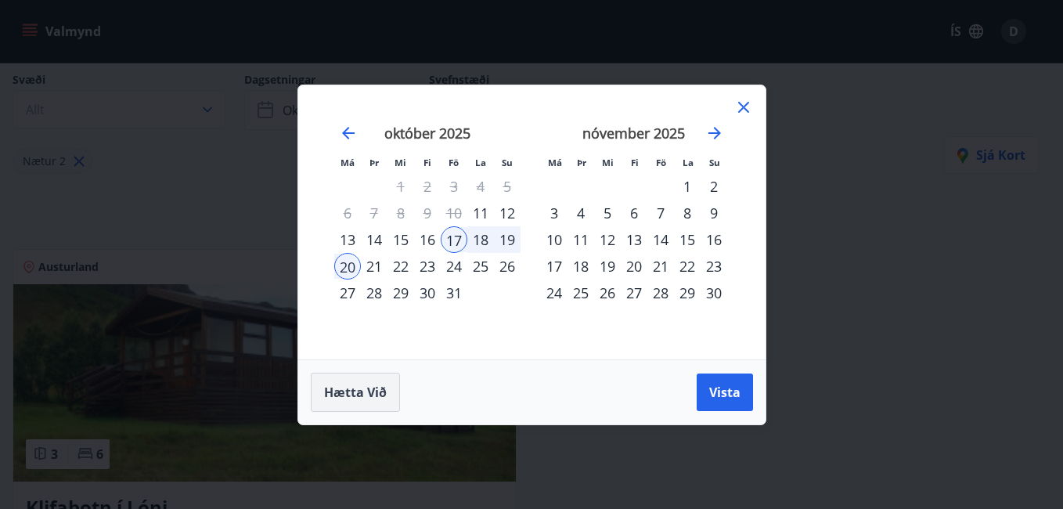
click at [352, 385] on span "Hætta við" at bounding box center [355, 392] width 63 height 17
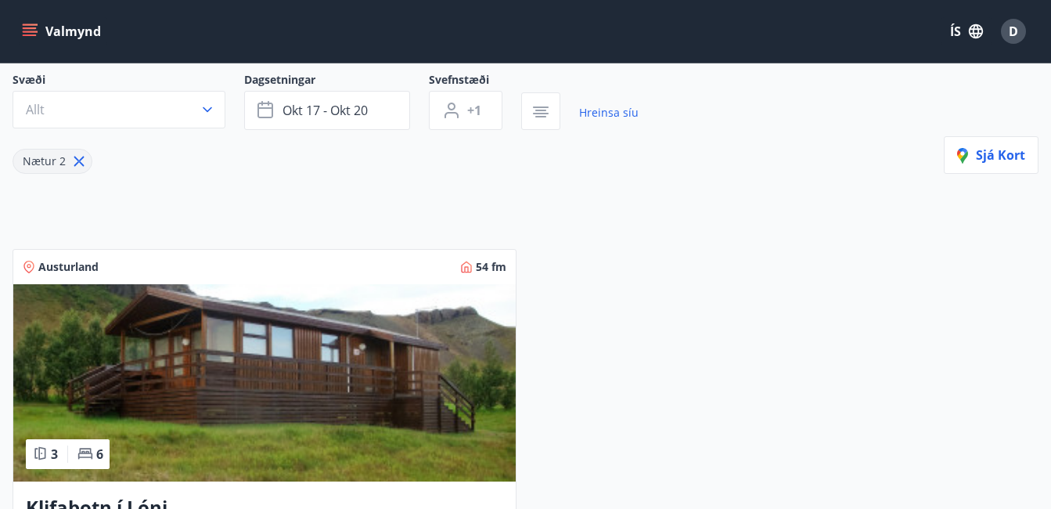
click at [75, 162] on icon at bounding box center [78, 161] width 17 height 17
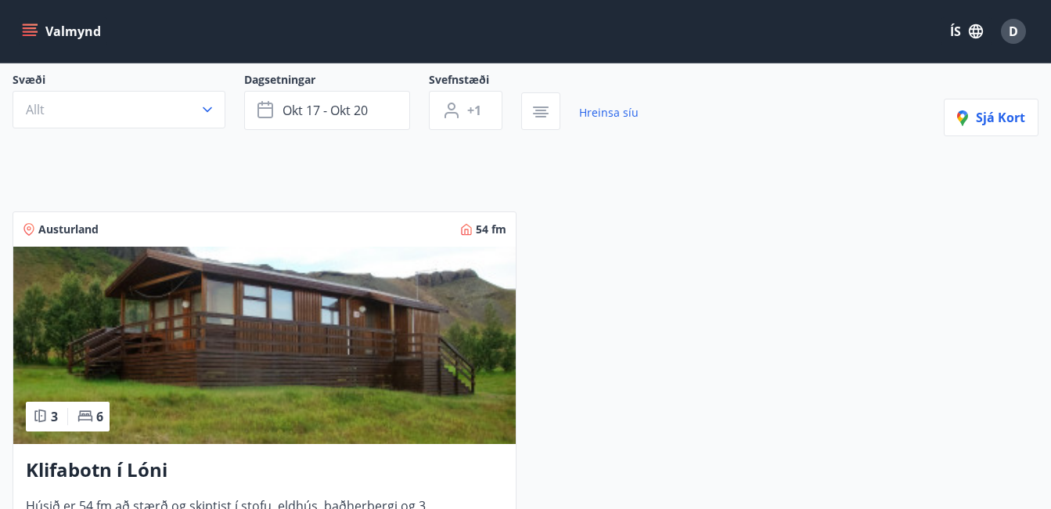
type input "*"
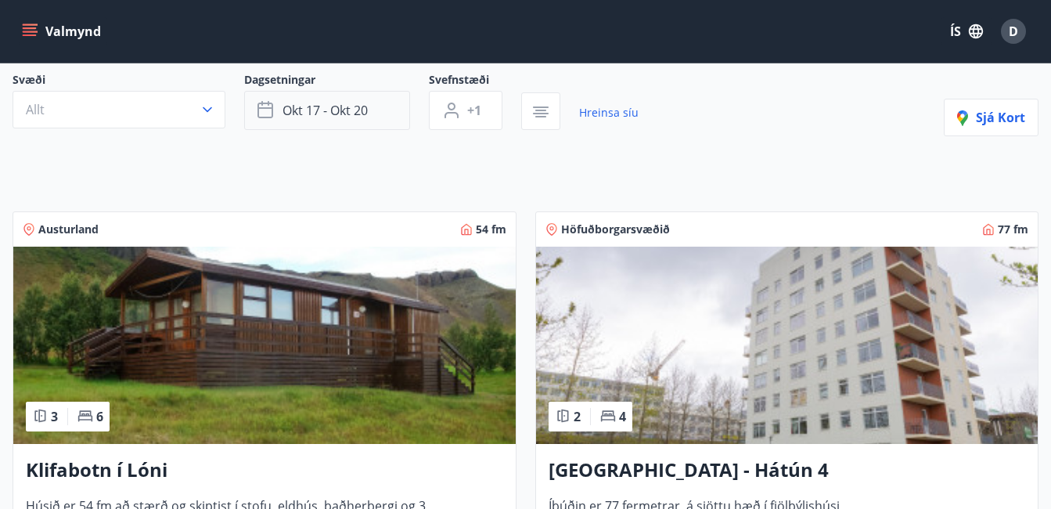
click at [359, 103] on span "okt 17 - okt 20" at bounding box center [325, 110] width 85 height 17
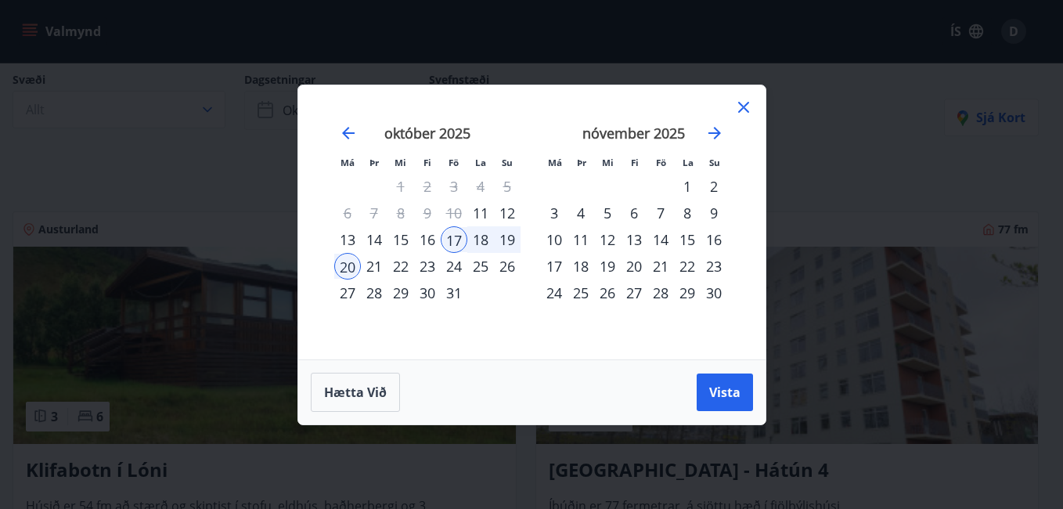
click at [359, 103] on div "Má Þr Mi Fi Fö La Su Má Þr Mi Fi Fö La Su september 2025 1 2 3 4 5 6 7 8 9 10 1…" at bounding box center [531, 222] width 467 height 274
